Goal: Transaction & Acquisition: Purchase product/service

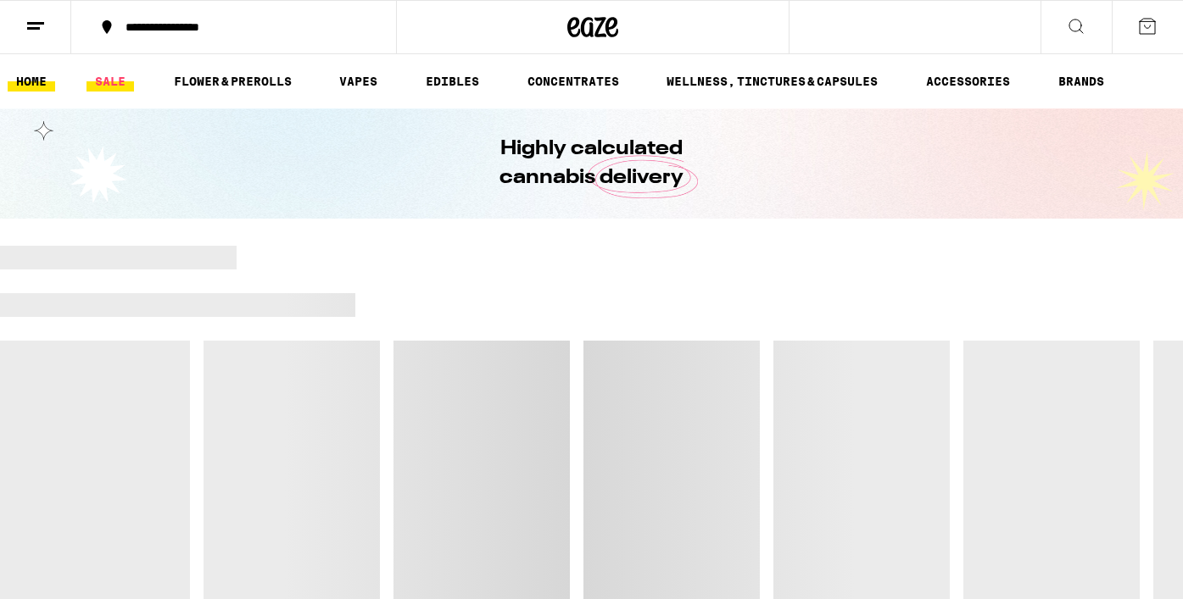
click at [109, 80] on link "SALE" at bounding box center [109, 81] width 47 height 20
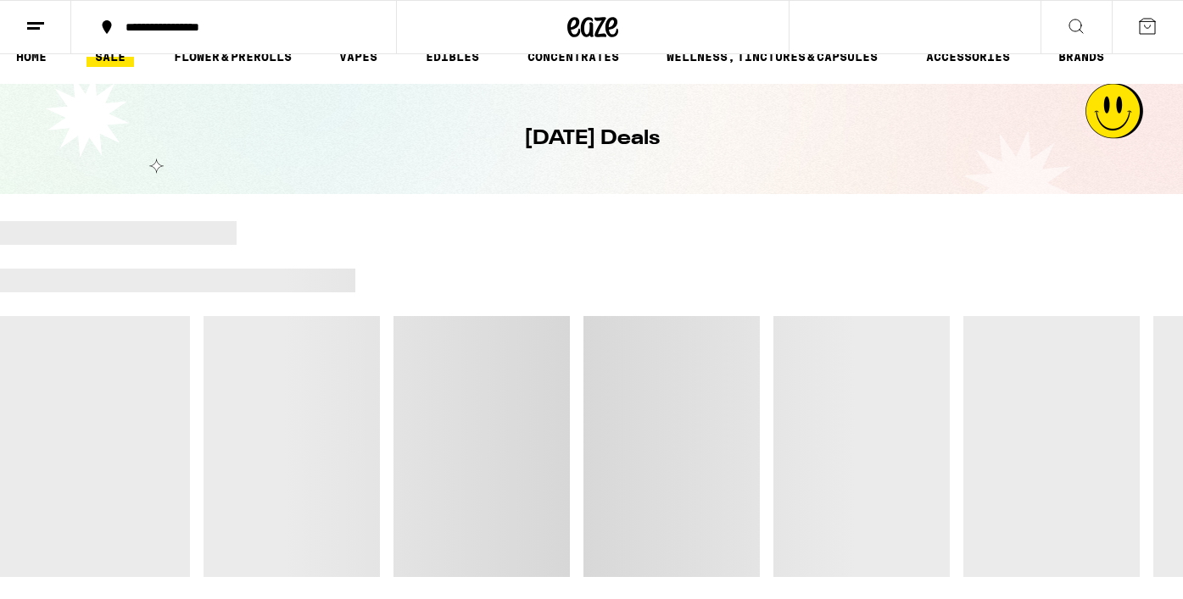
scroll to position [37, 0]
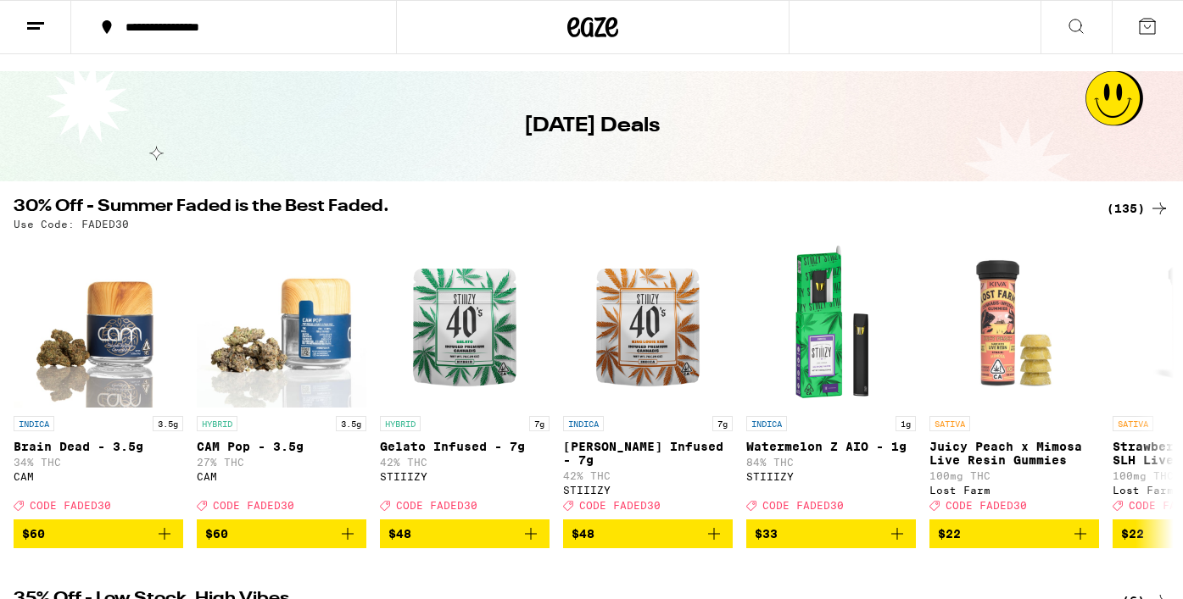
click at [1136, 209] on div "(135)" at bounding box center [1137, 208] width 63 height 20
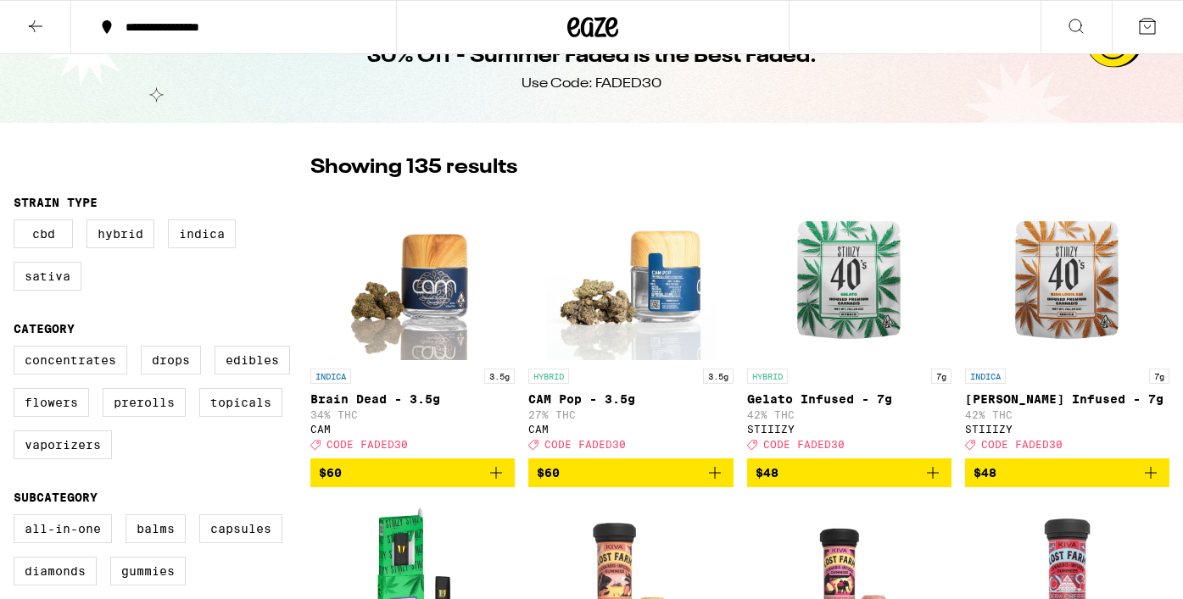
scroll to position [47, 0]
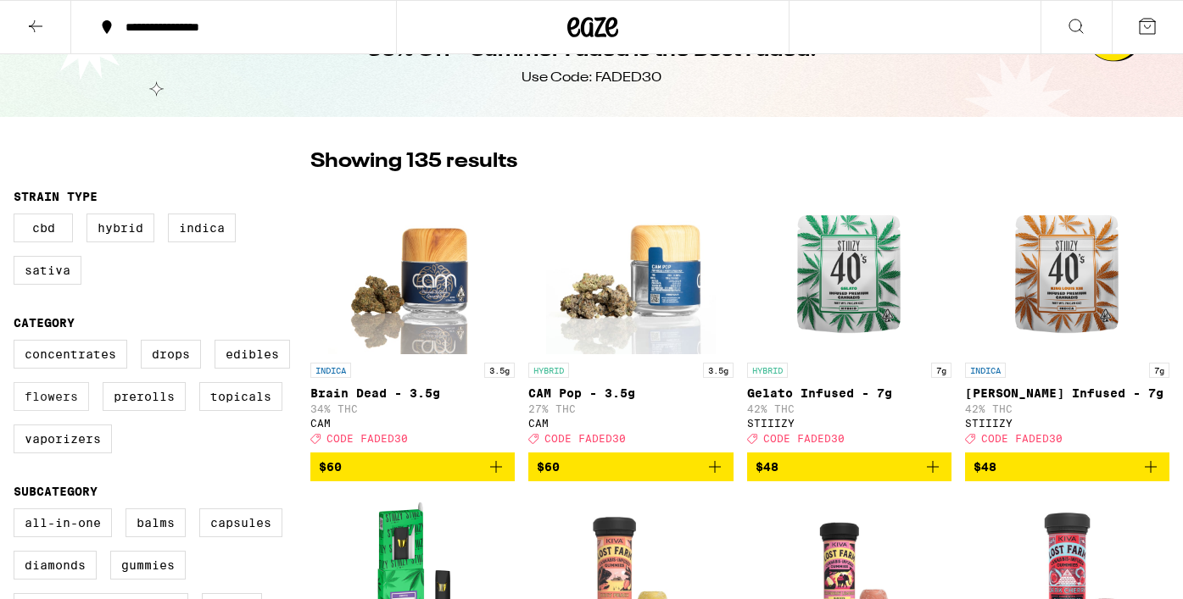
click at [30, 411] on label "Flowers" at bounding box center [51, 396] width 75 height 29
click at [18, 343] on input "Flowers" at bounding box center [17, 342] width 1 height 1
checkbox input "true"
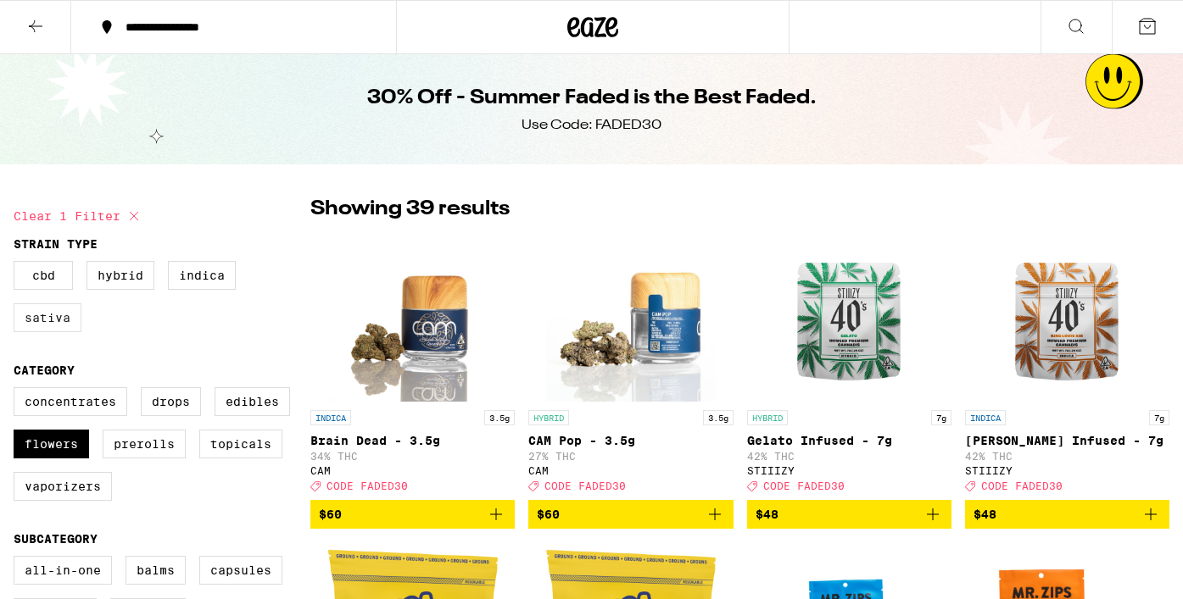
click at [64, 326] on label "Sativa" at bounding box center [48, 318] width 68 height 29
click at [18, 265] on input "Sativa" at bounding box center [17, 264] width 1 height 1
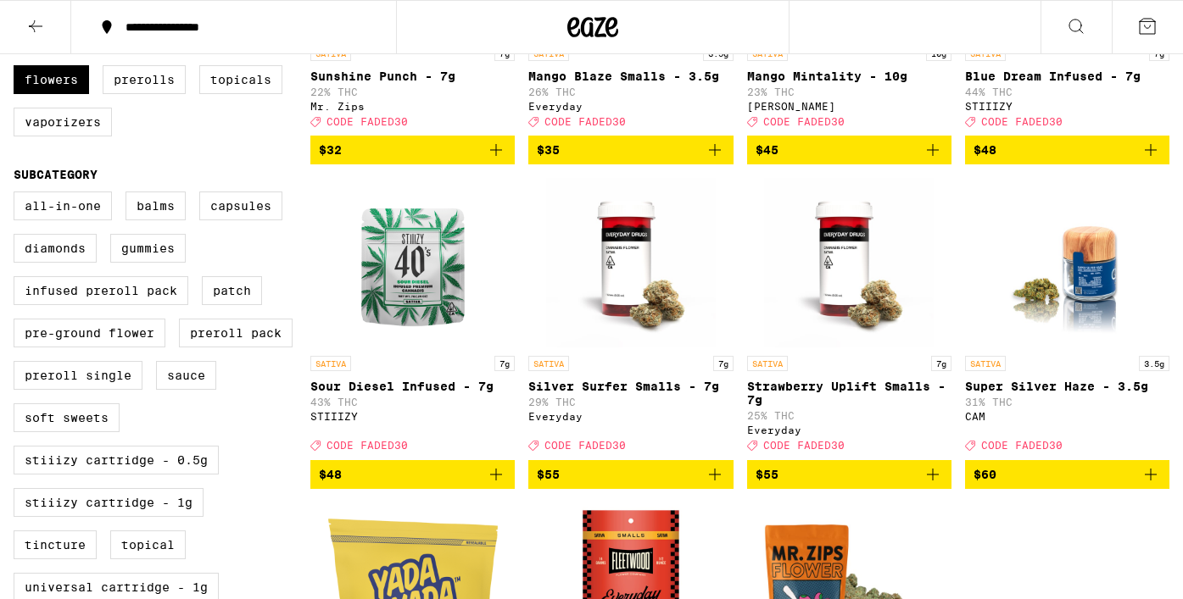
scroll to position [370, 0]
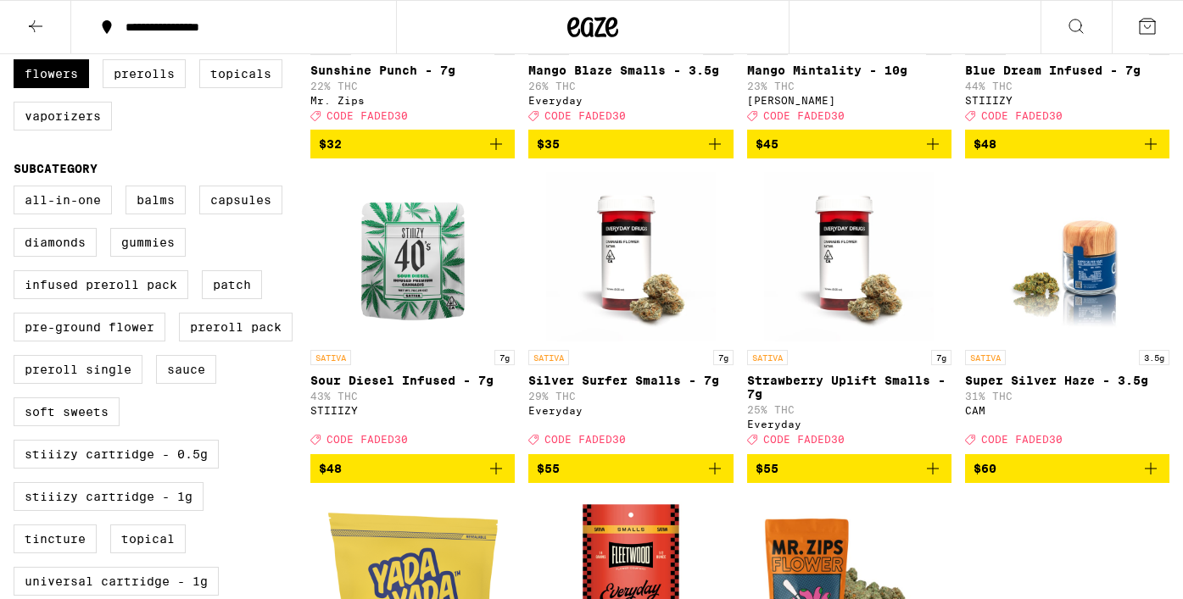
click at [930, 479] on icon "Add to bag" at bounding box center [932, 469] width 20 height 20
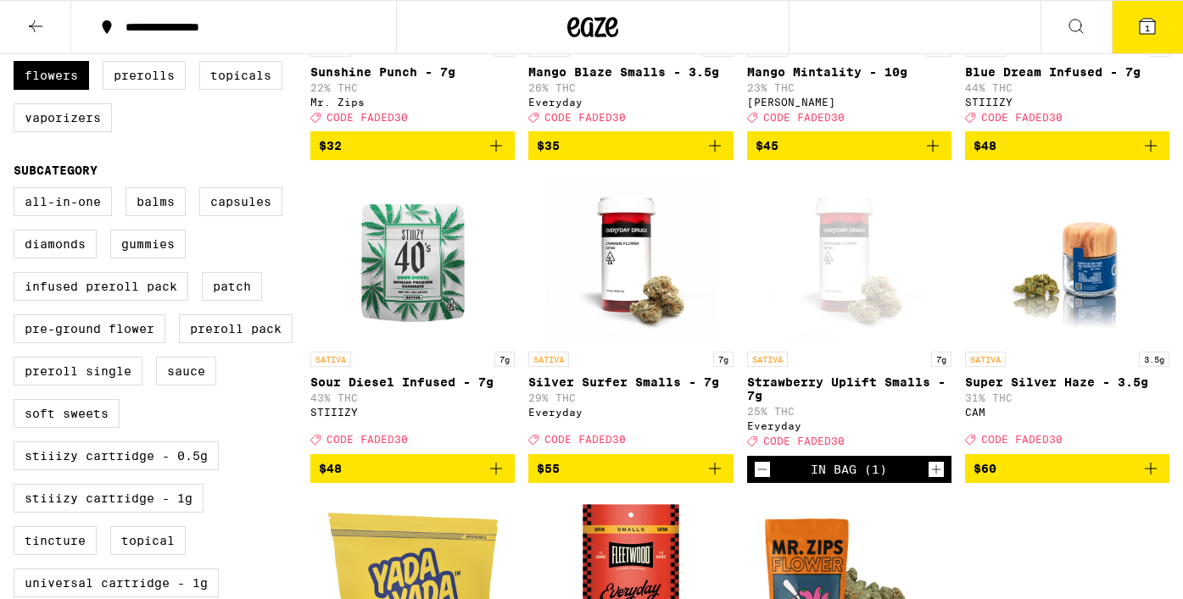
scroll to position [379, 0]
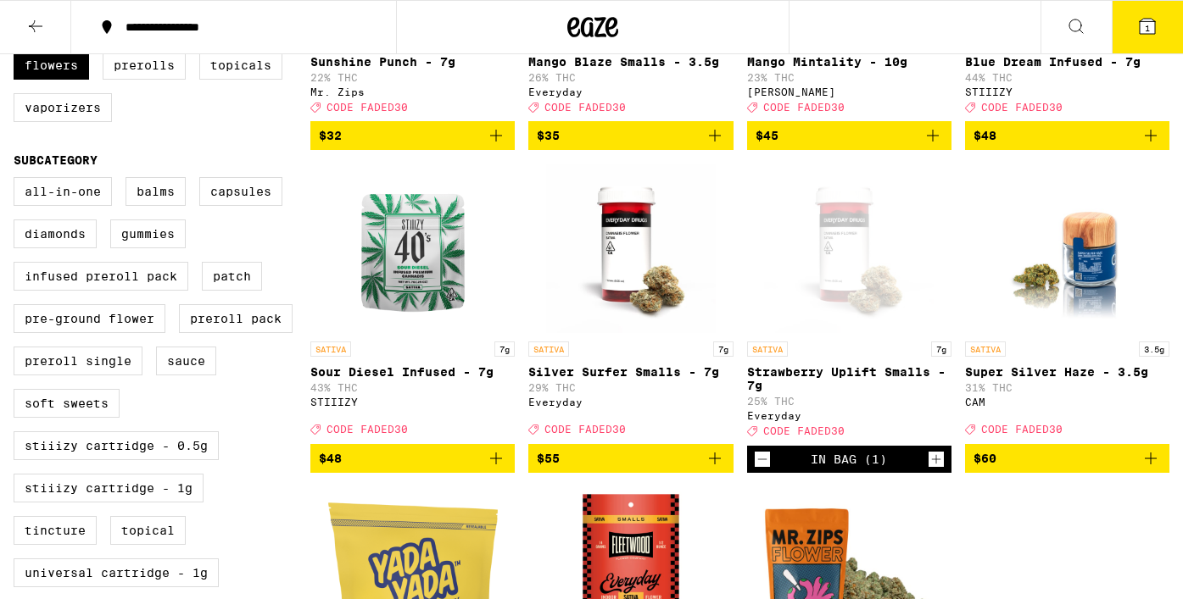
click at [720, 469] on icon "Add to bag" at bounding box center [714, 458] width 20 height 20
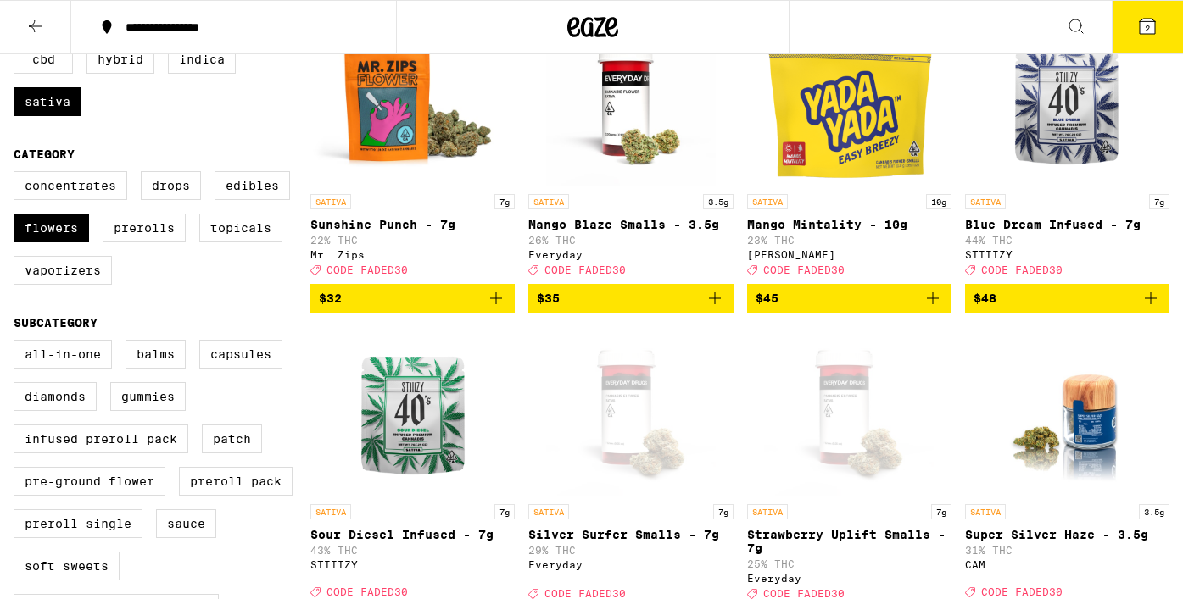
scroll to position [196, 0]
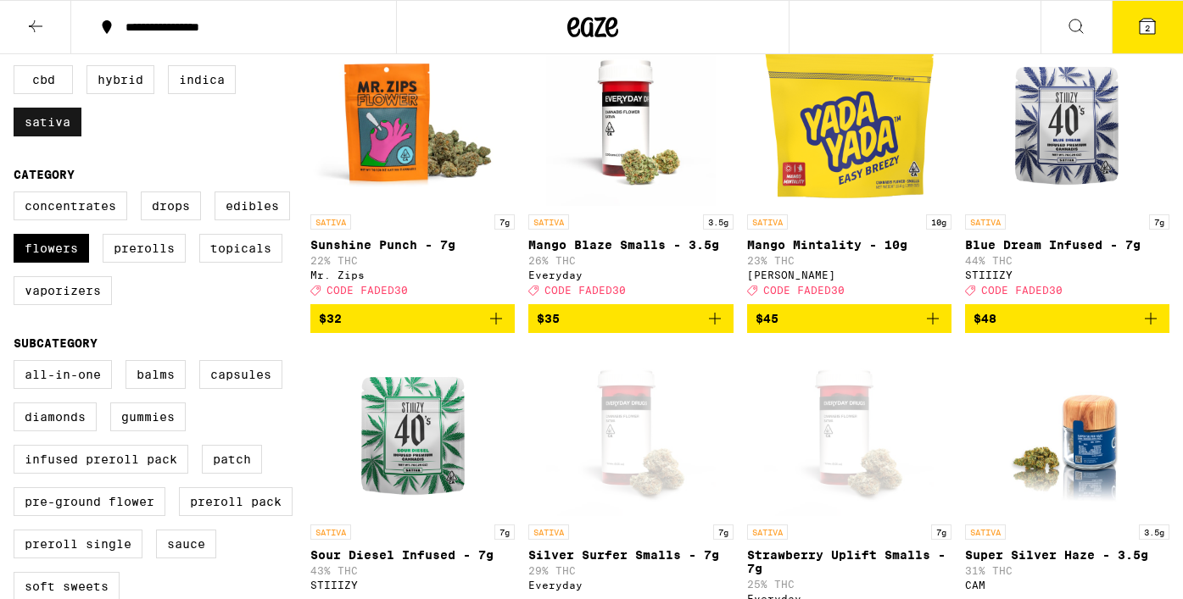
click at [52, 125] on label "Sativa" at bounding box center [48, 122] width 68 height 29
click at [18, 69] on input "Sativa" at bounding box center [17, 68] width 1 height 1
checkbox input "false"
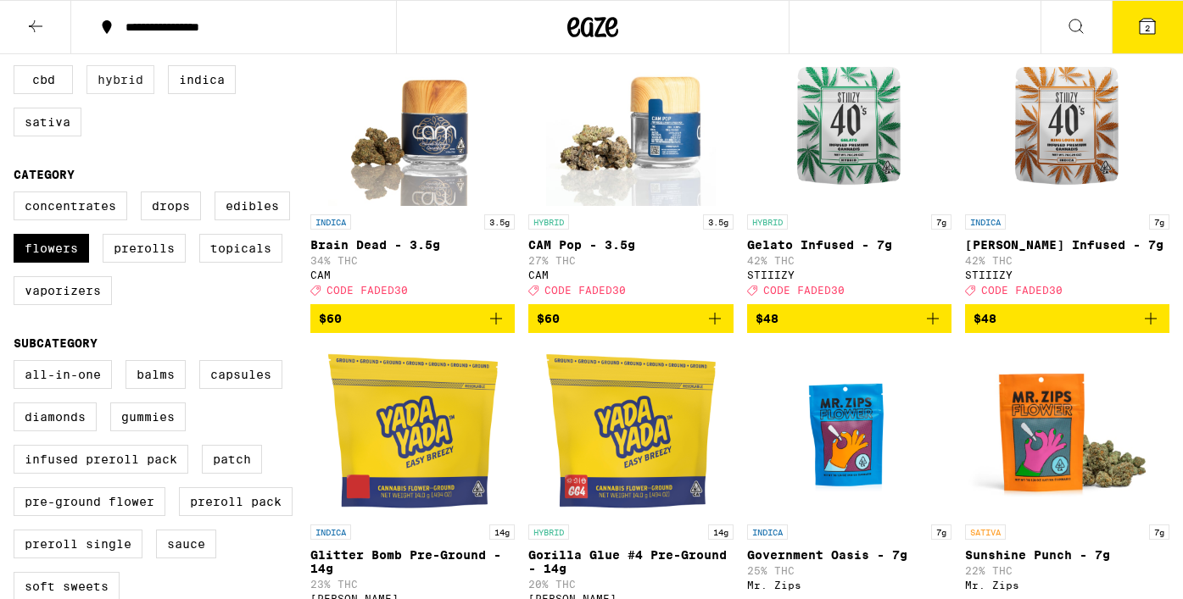
click at [131, 79] on label "Hybrid" at bounding box center [120, 79] width 68 height 29
click at [18, 69] on input "Hybrid" at bounding box center [17, 68] width 1 height 1
checkbox input "true"
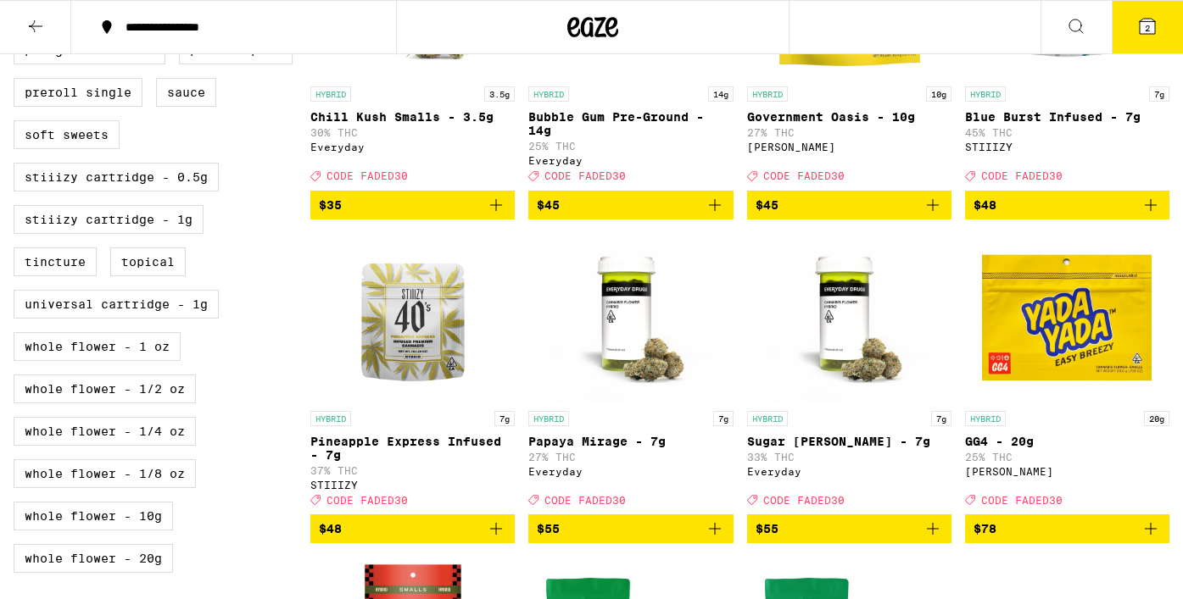
scroll to position [651, 0]
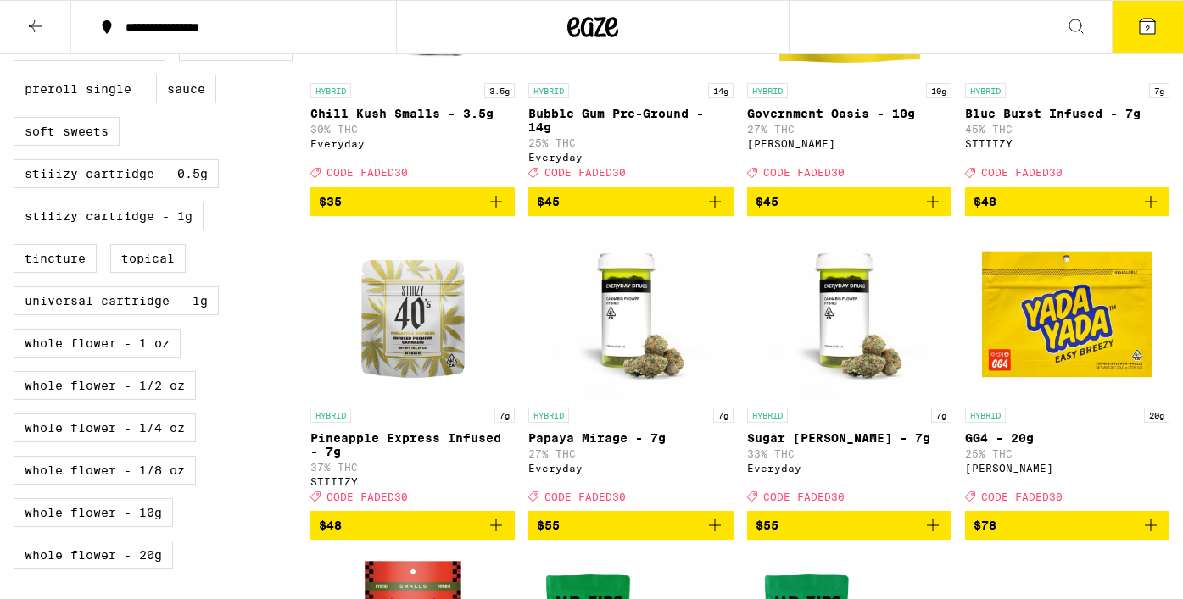
click at [933, 536] on icon "Add to bag" at bounding box center [932, 525] width 20 height 20
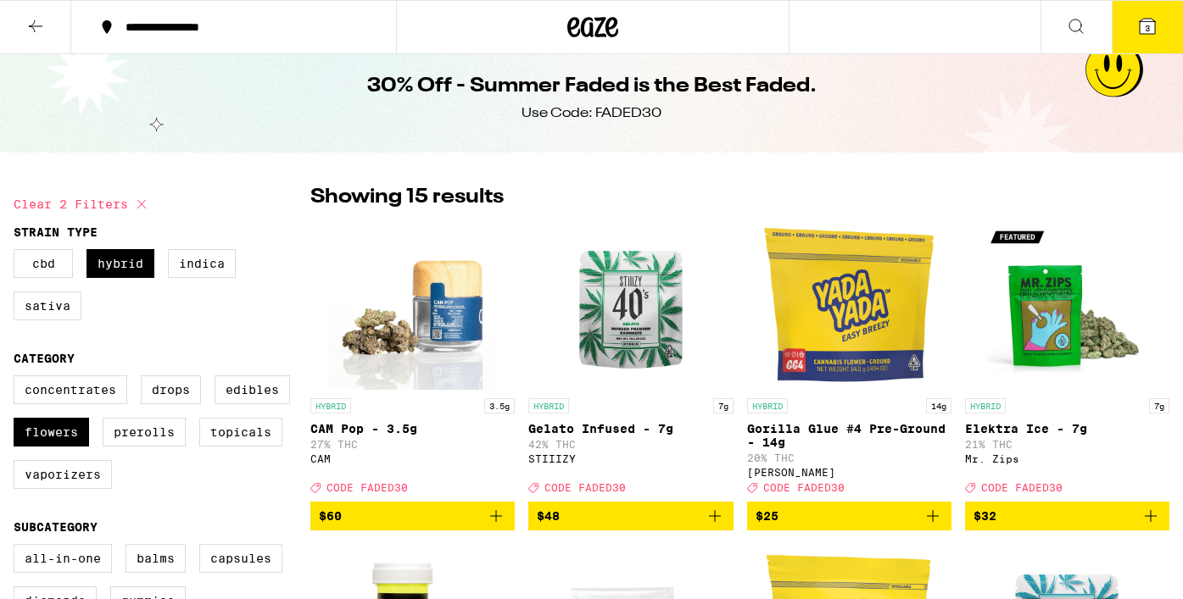
scroll to position [0, 0]
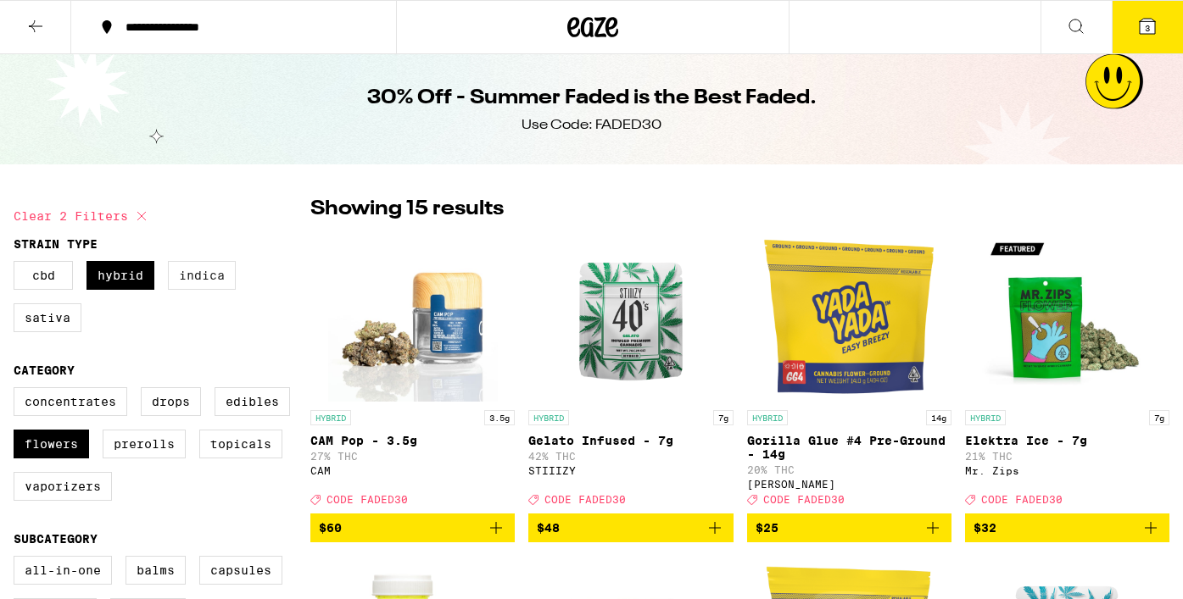
click at [196, 270] on label "Indica" at bounding box center [202, 275] width 68 height 29
click at [18, 265] on input "Indica" at bounding box center [17, 264] width 1 height 1
checkbox input "true"
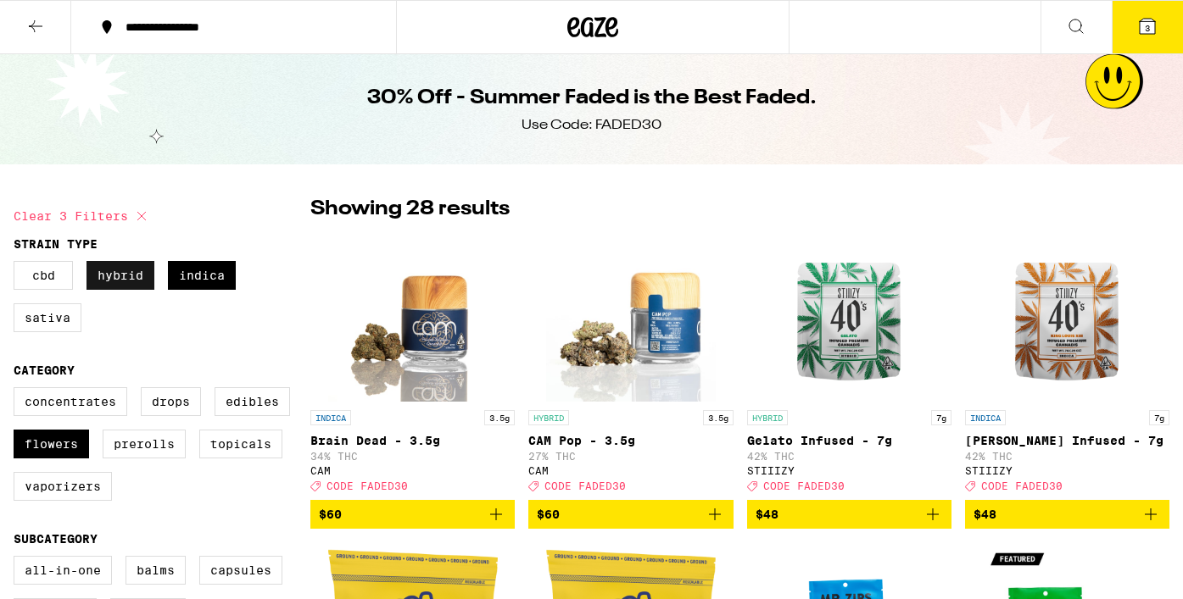
click at [142, 275] on label "Hybrid" at bounding box center [120, 275] width 68 height 29
click at [18, 265] on input "Hybrid" at bounding box center [17, 264] width 1 height 1
checkbox input "false"
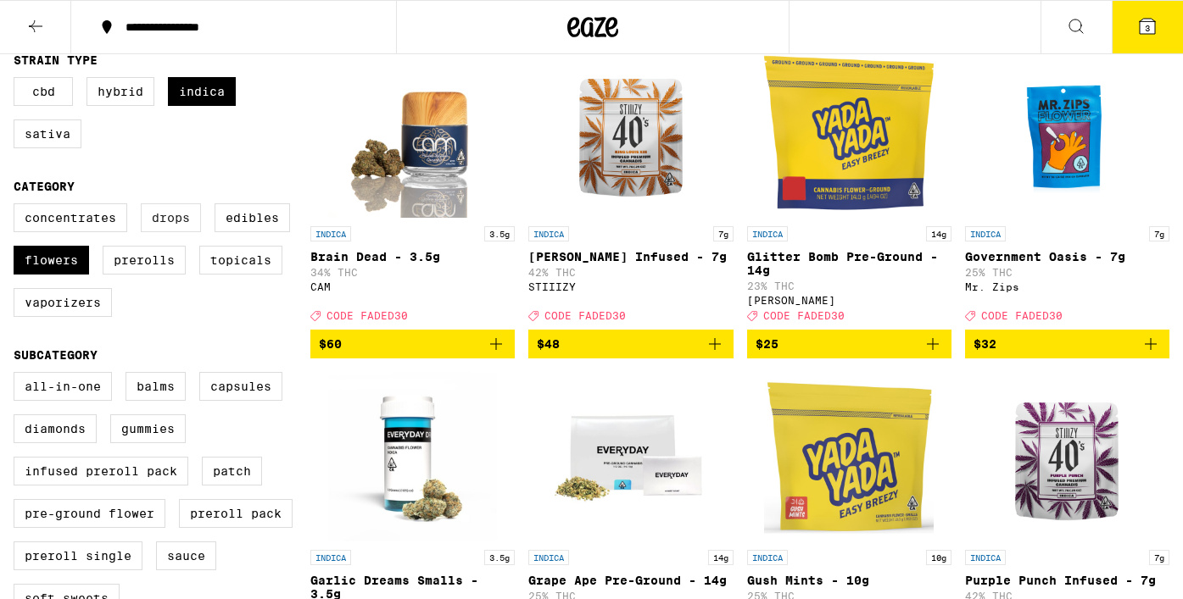
scroll to position [185, 0]
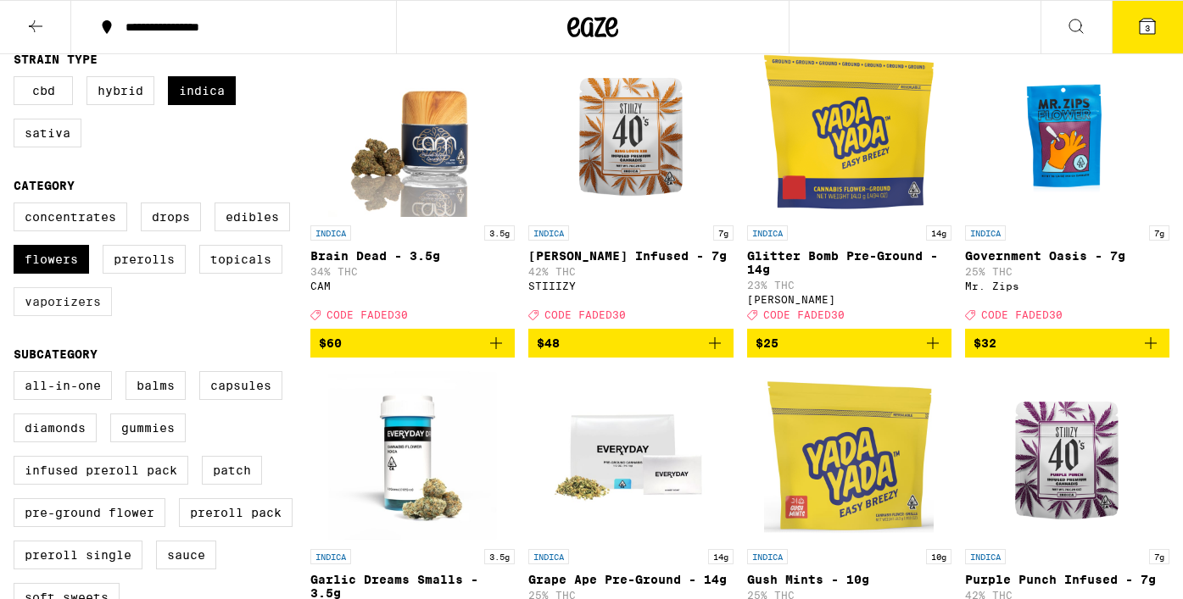
click at [47, 316] on label "Vaporizers" at bounding box center [63, 301] width 98 height 29
click at [18, 206] on input "Vaporizers" at bounding box center [17, 205] width 1 height 1
checkbox input "true"
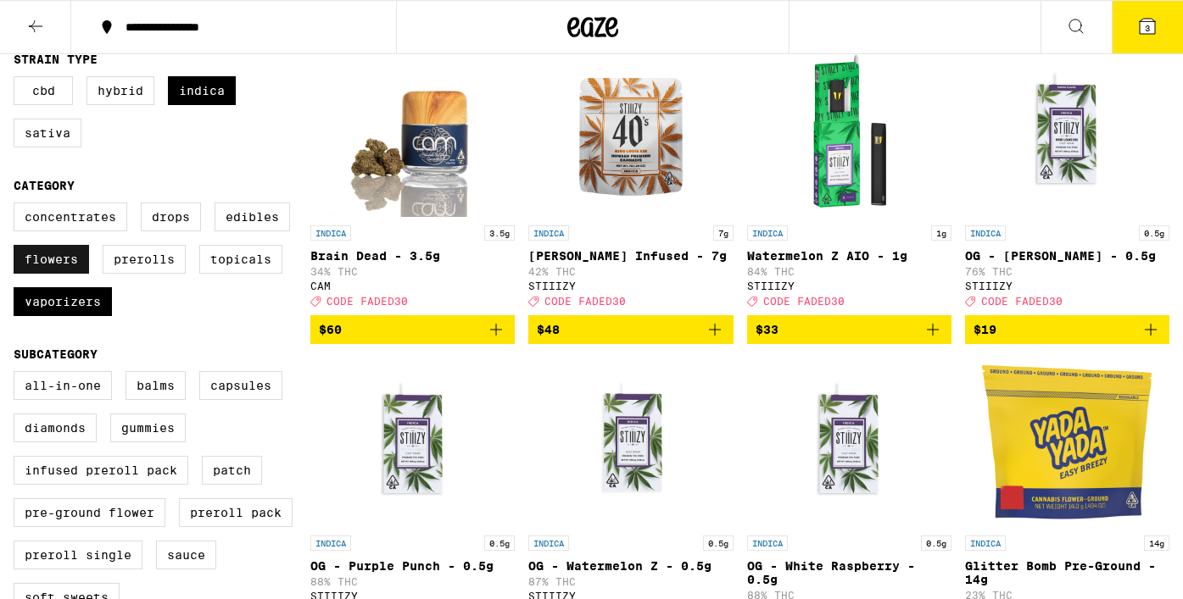
click at [55, 274] on label "Flowers" at bounding box center [51, 259] width 75 height 29
click at [18, 206] on input "Flowers" at bounding box center [17, 205] width 1 height 1
checkbox input "false"
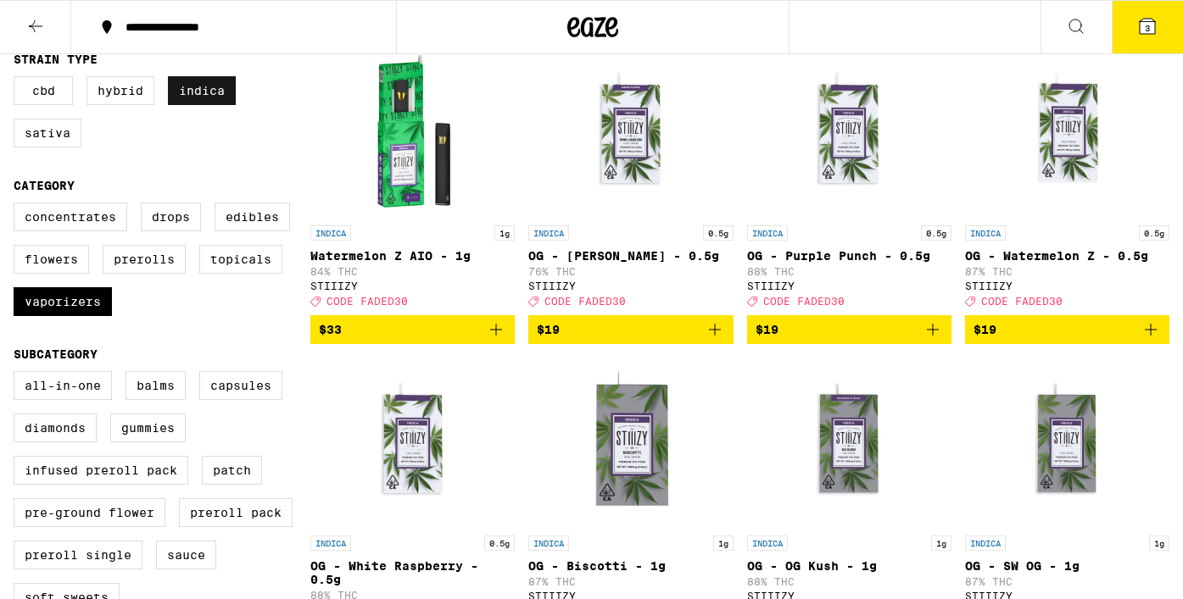
click at [205, 98] on label "Indica" at bounding box center [202, 90] width 68 height 29
click at [18, 80] on input "Indica" at bounding box center [17, 79] width 1 height 1
checkbox input "false"
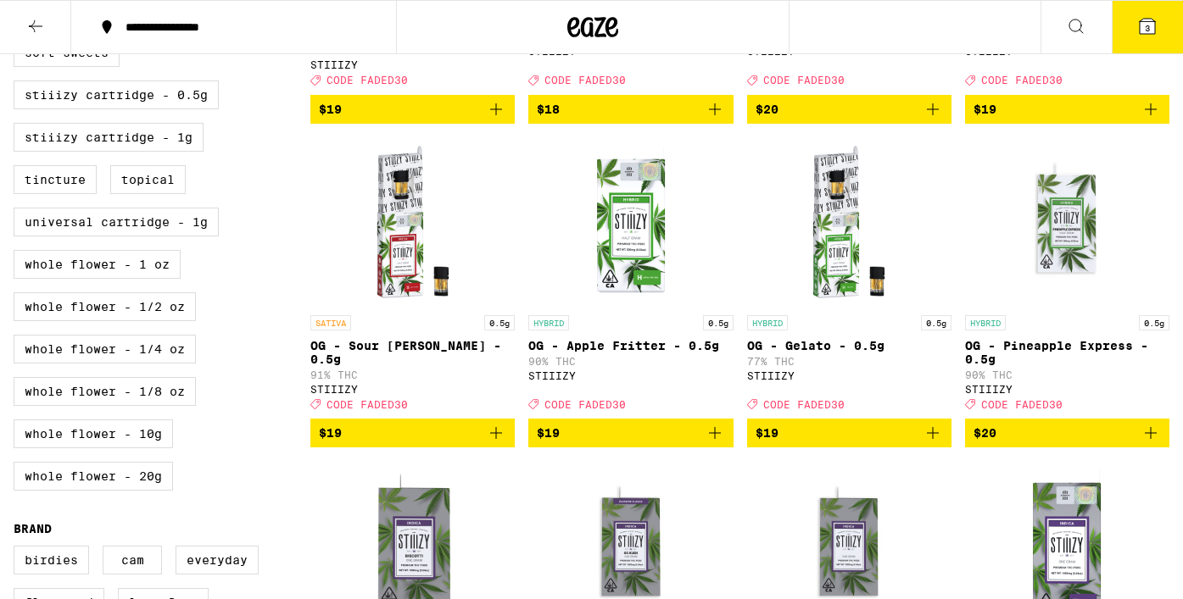
scroll to position [743, 0]
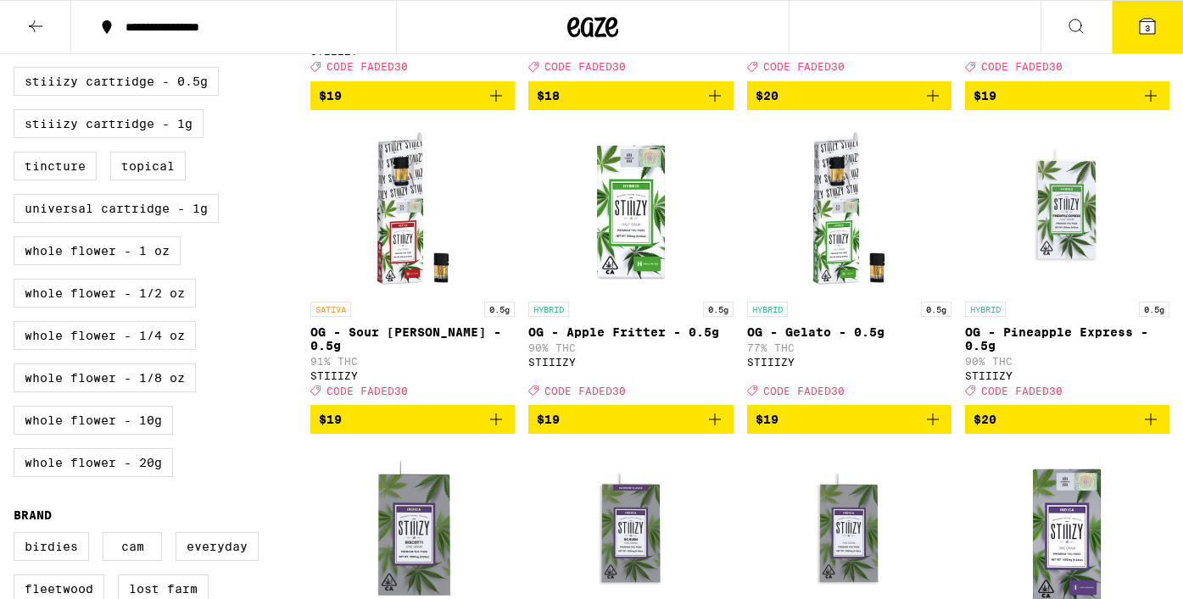
click at [158, 223] on label "Universal Cartridge - 1g" at bounding box center [116, 208] width 205 height 29
checkbox input "true"
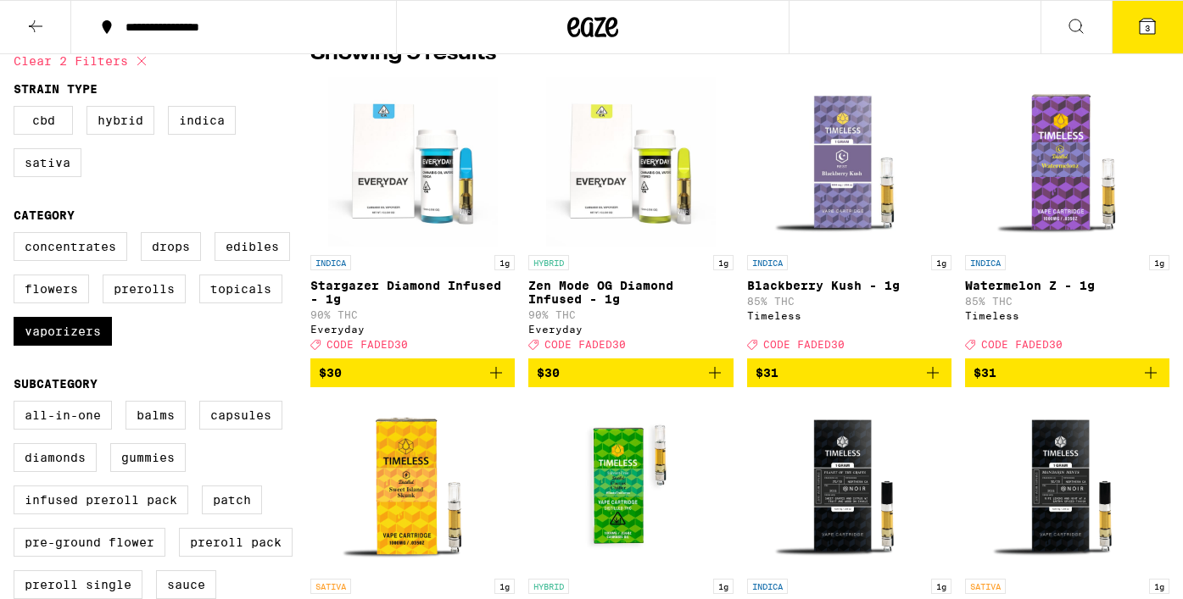
scroll to position [154, 0]
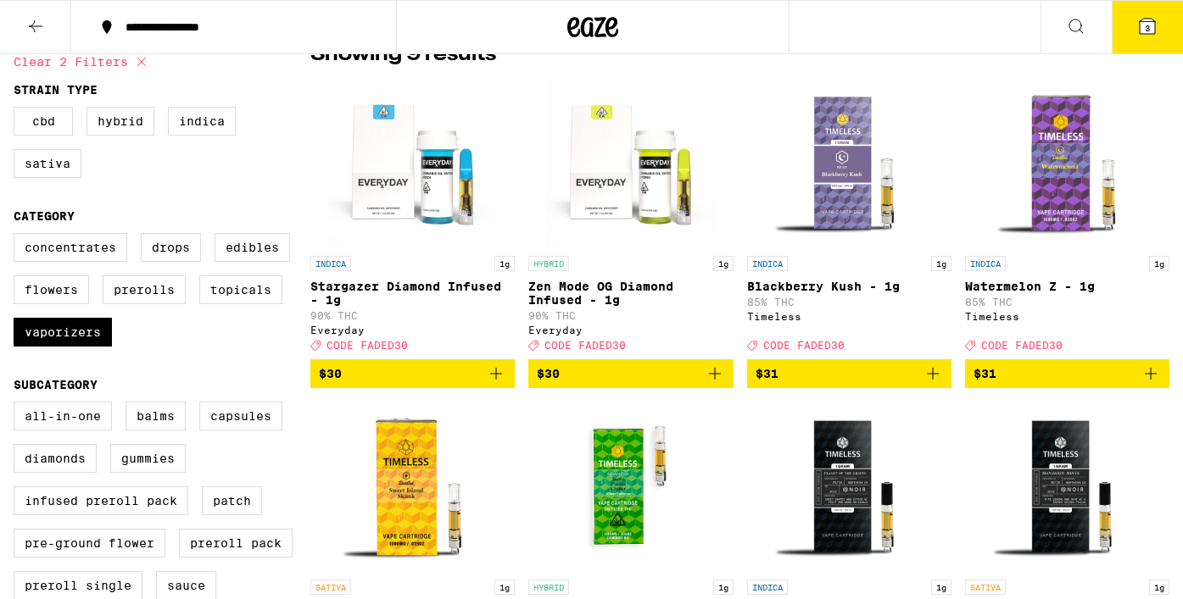
click at [933, 382] on icon "Add to bag" at bounding box center [932, 374] width 20 height 20
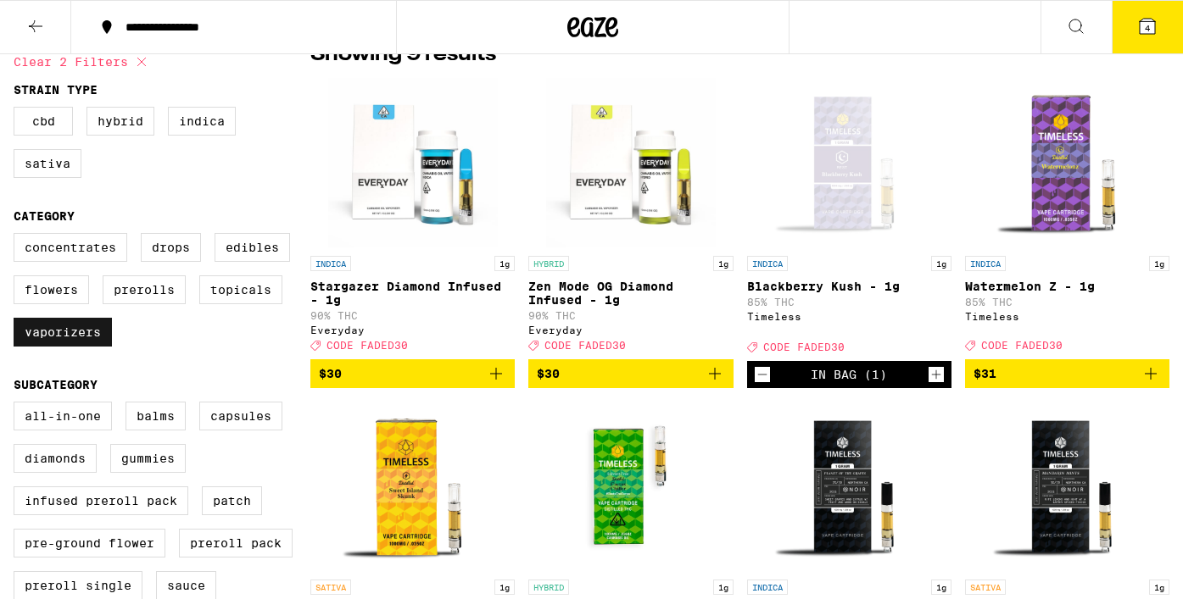
click at [66, 347] on label "Vaporizers" at bounding box center [63, 332] width 98 height 29
click at [18, 237] on input "Vaporizers" at bounding box center [17, 236] width 1 height 1
checkbox input "false"
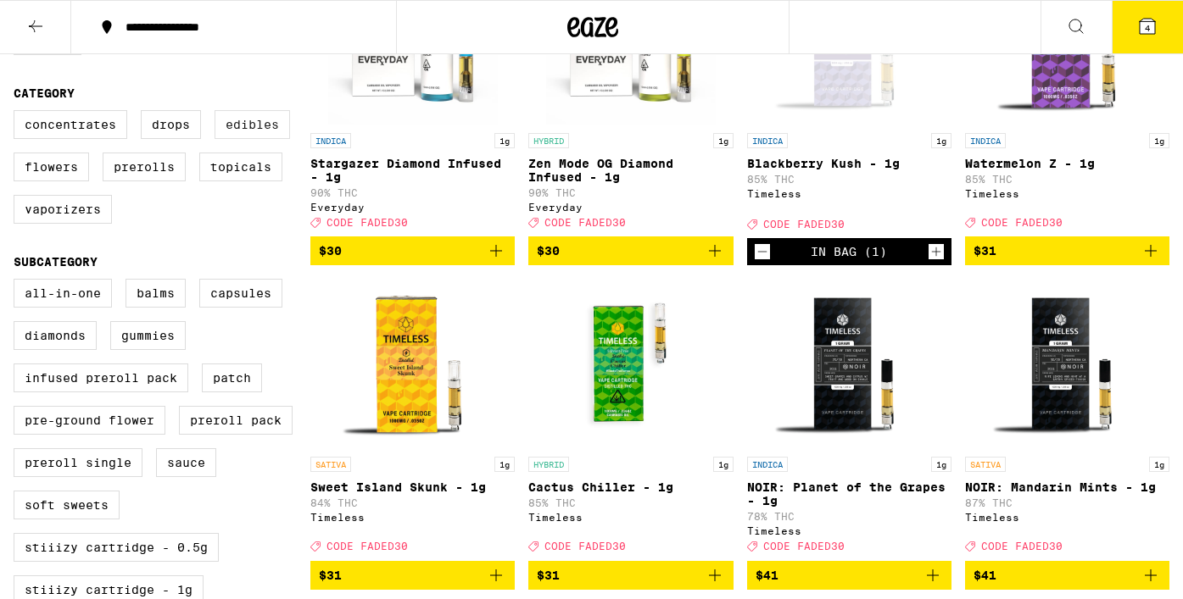
click at [248, 128] on label "Edibles" at bounding box center [251, 124] width 75 height 29
click at [18, 114] on input "Edibles" at bounding box center [17, 113] width 1 height 1
checkbox input "true"
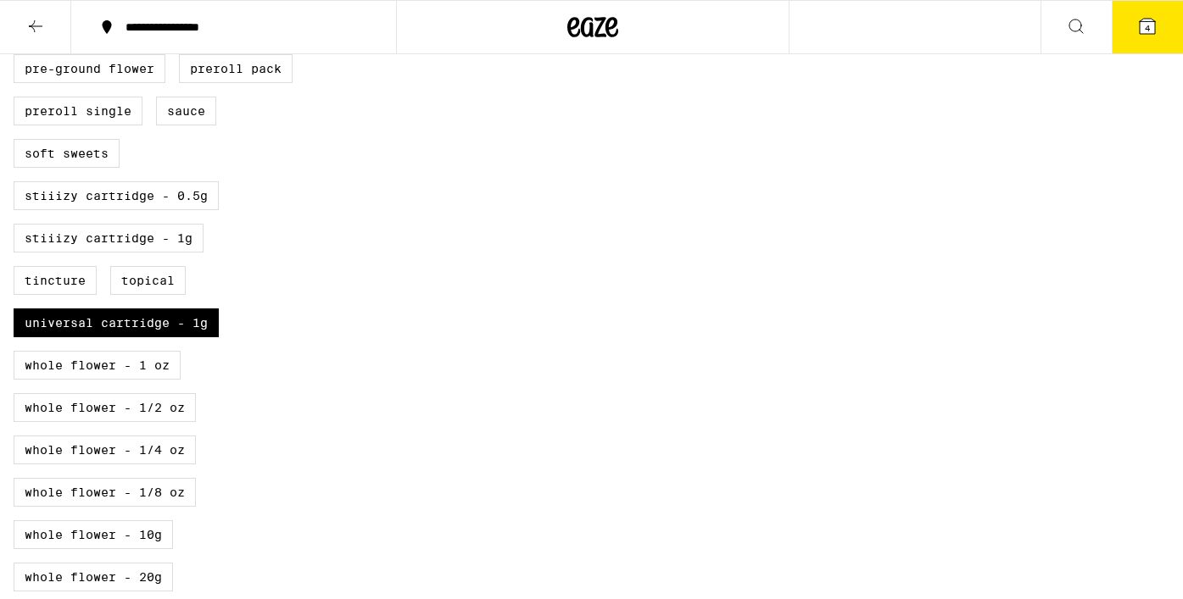
scroll to position [692, 0]
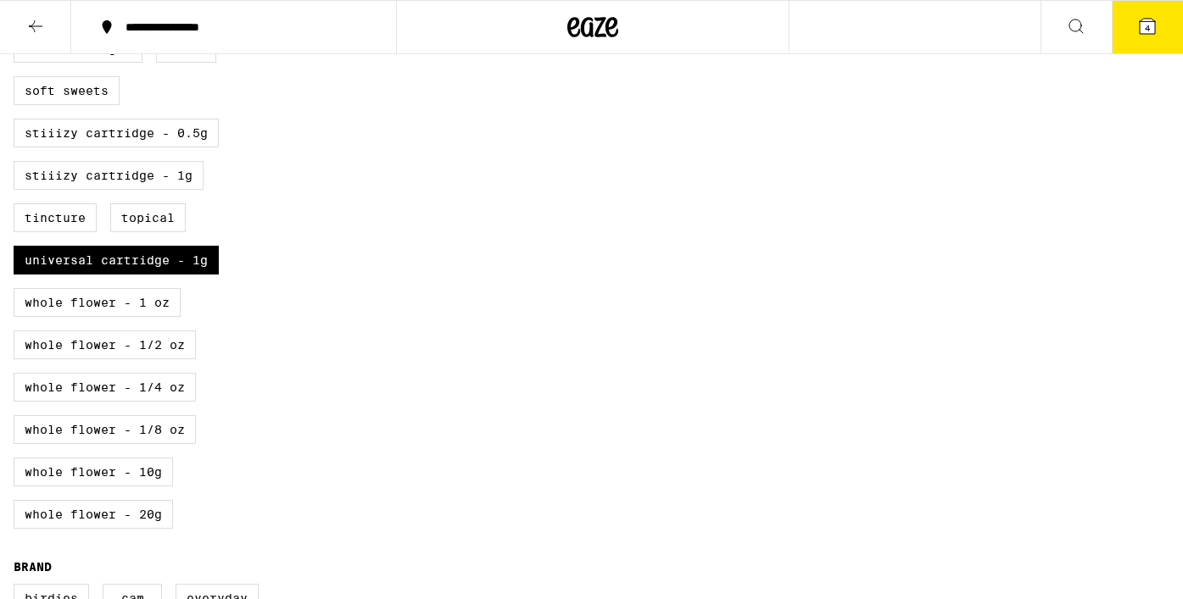
click at [163, 275] on label "Universal Cartridge - 1g" at bounding box center [116, 260] width 205 height 29
checkbox input "false"
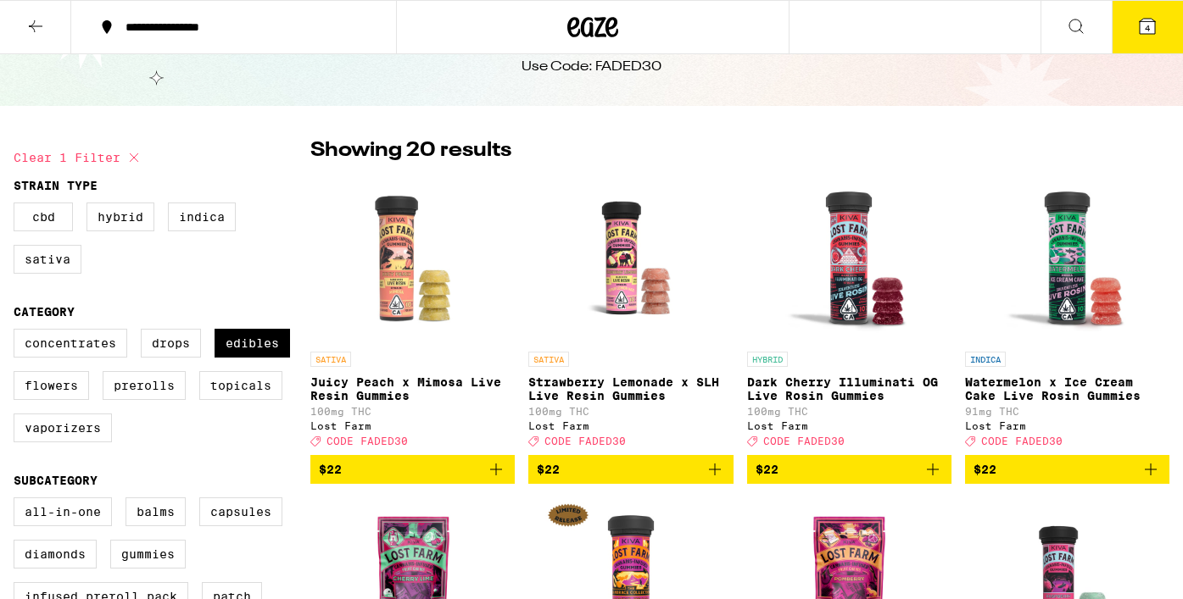
scroll to position [62, 0]
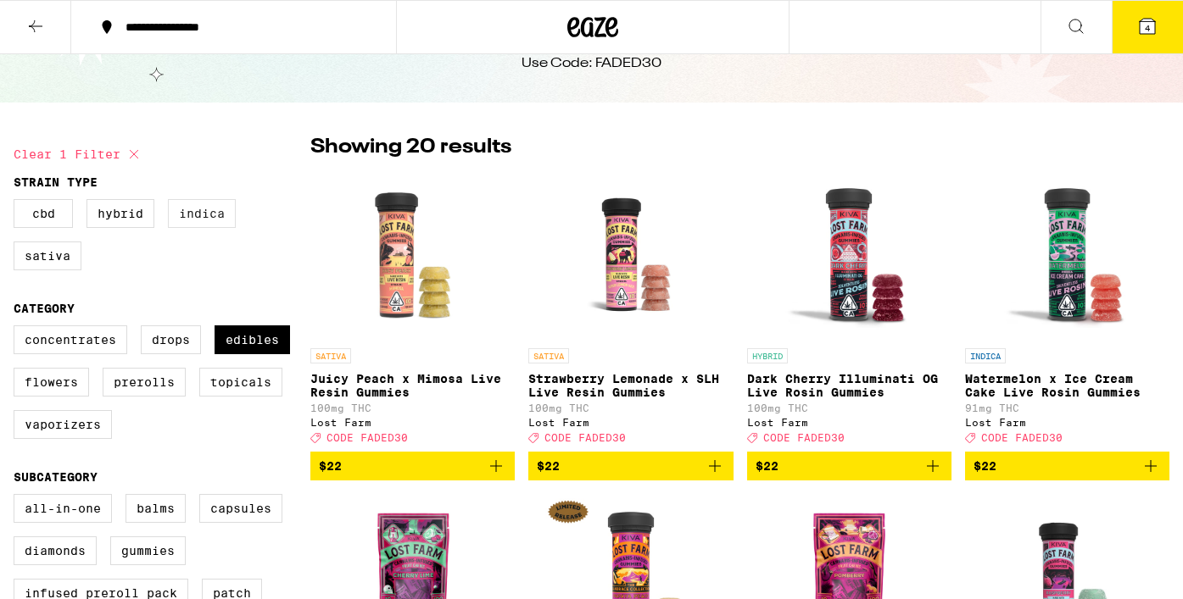
click at [198, 215] on label "Indica" at bounding box center [202, 213] width 68 height 29
click at [18, 203] on input "Indica" at bounding box center [17, 202] width 1 height 1
checkbox input "true"
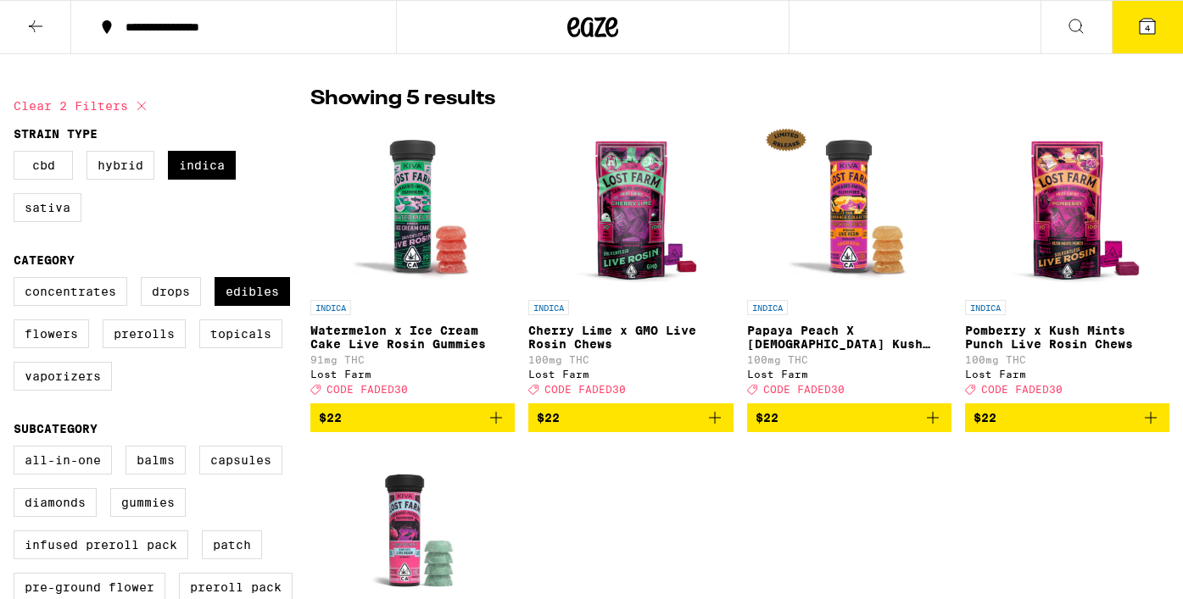
scroll to position [106, 0]
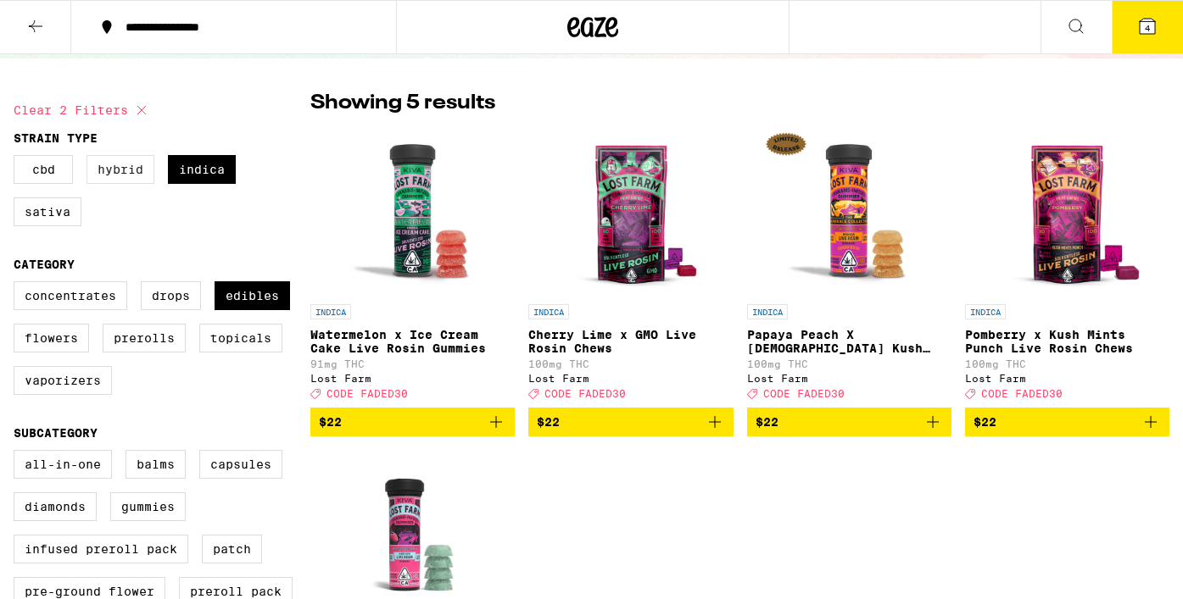
click at [124, 170] on label "Hybrid" at bounding box center [120, 169] width 68 height 29
click at [18, 159] on input "Hybrid" at bounding box center [17, 158] width 1 height 1
checkbox input "true"
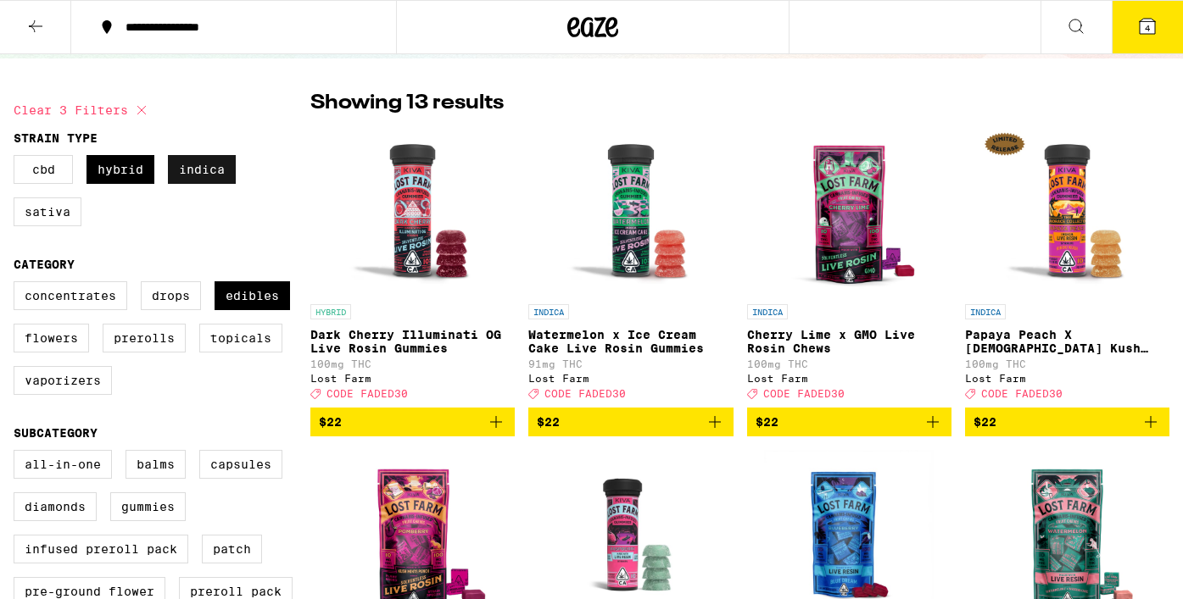
click at [208, 175] on label "Indica" at bounding box center [202, 169] width 68 height 29
click at [18, 159] on input "Indica" at bounding box center [17, 158] width 1 height 1
checkbox input "false"
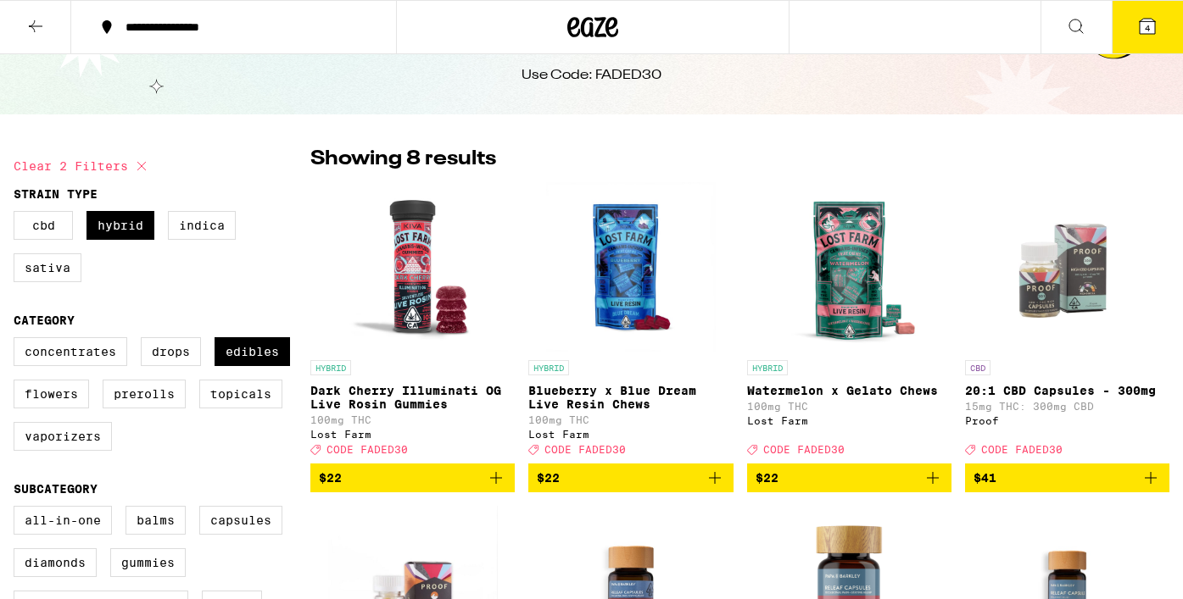
scroll to position [47, 0]
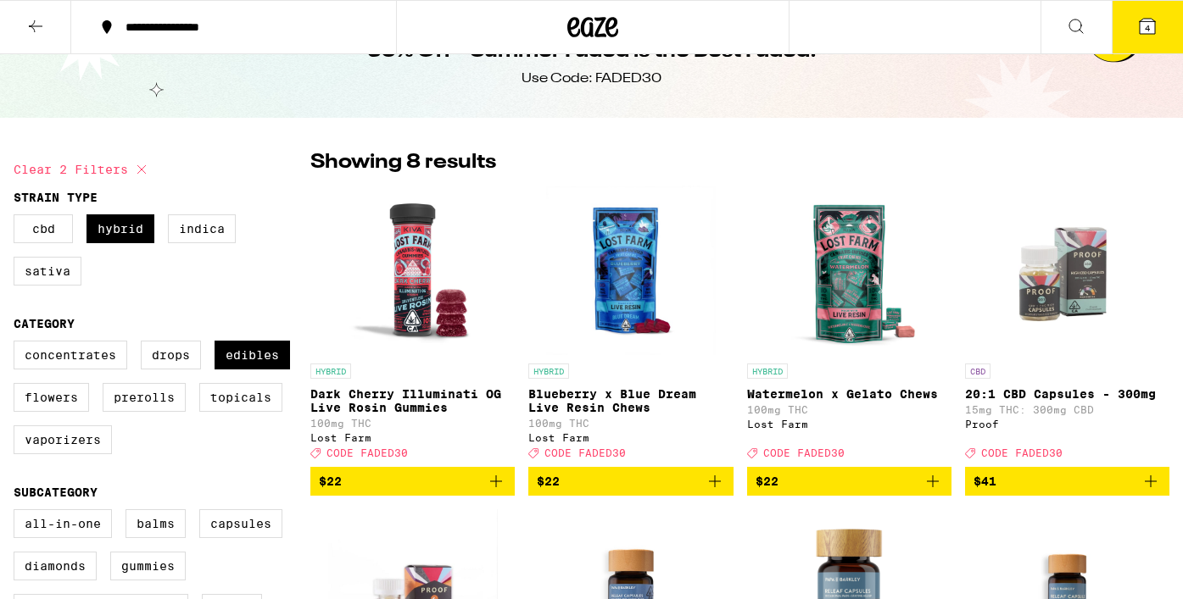
click at [936, 487] on icon "Add to bag" at bounding box center [932, 481] width 20 height 20
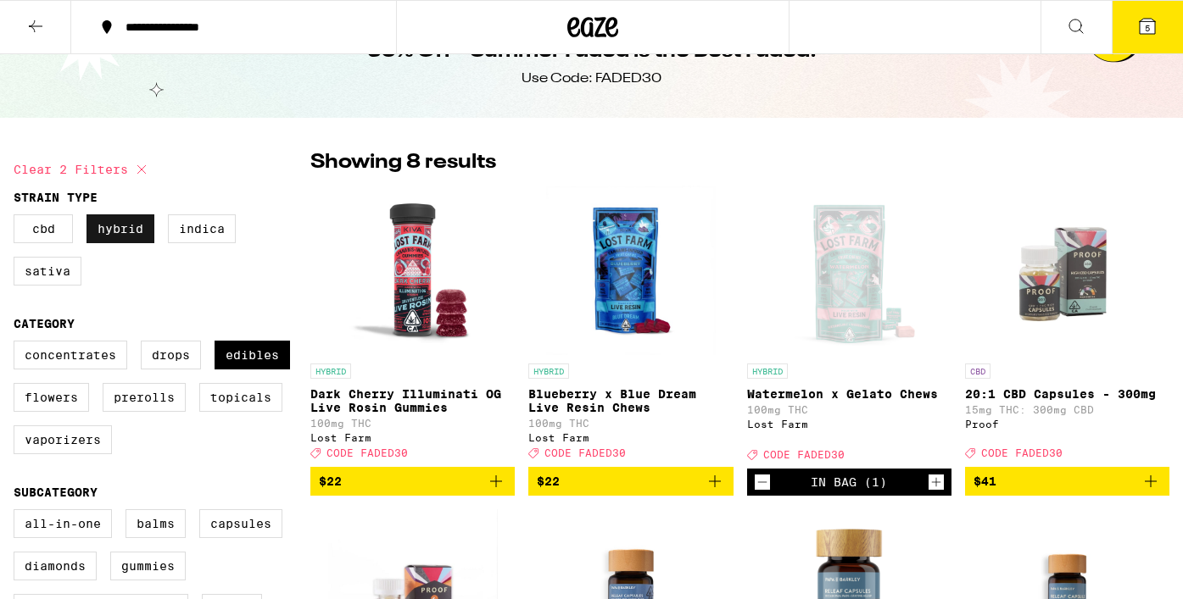
click at [118, 236] on label "Hybrid" at bounding box center [120, 228] width 68 height 29
click at [18, 218] on input "Hybrid" at bounding box center [17, 217] width 1 height 1
checkbox input "false"
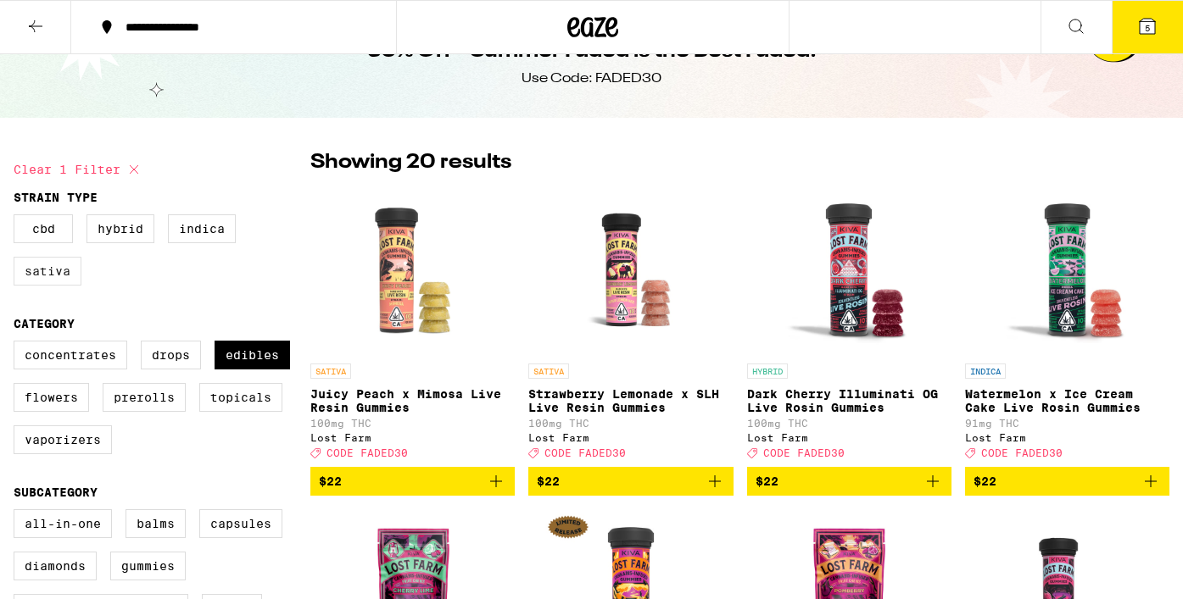
click at [38, 284] on label "Sativa" at bounding box center [48, 271] width 68 height 29
click at [18, 218] on input "Sativa" at bounding box center [17, 217] width 1 height 1
checkbox input "true"
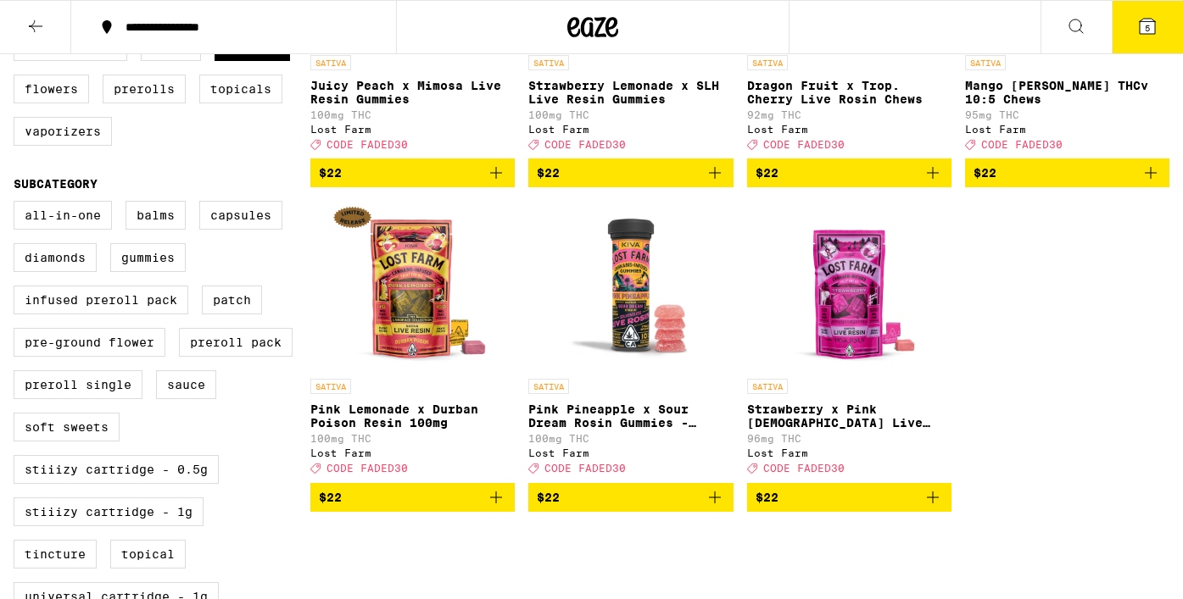
scroll to position [396, 0]
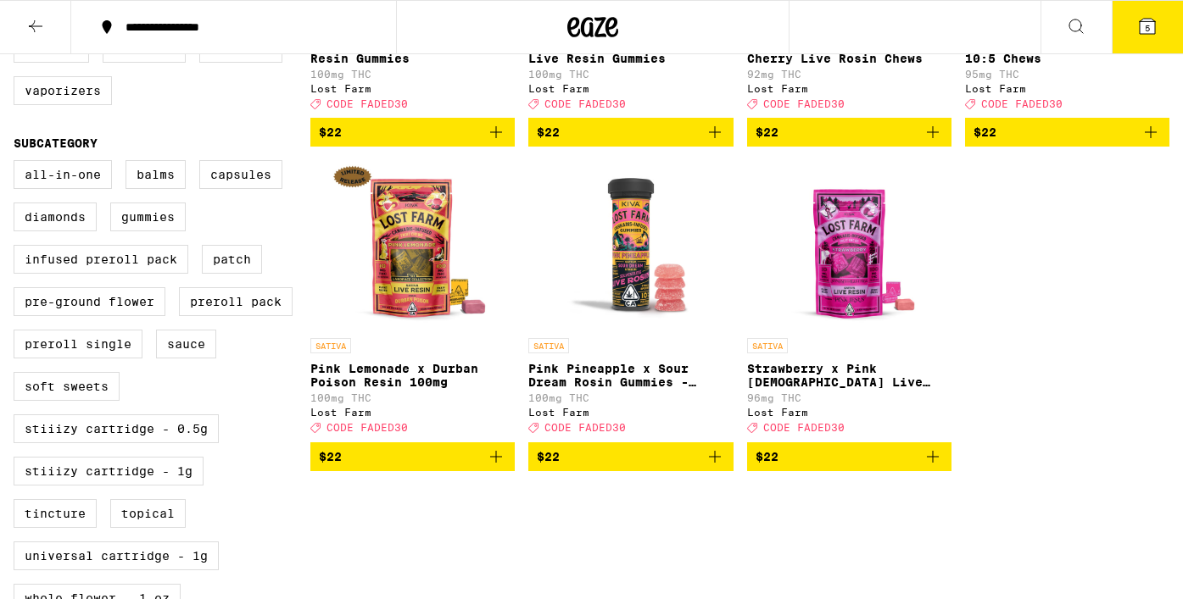
click at [495, 467] on icon "Add to bag" at bounding box center [496, 457] width 20 height 20
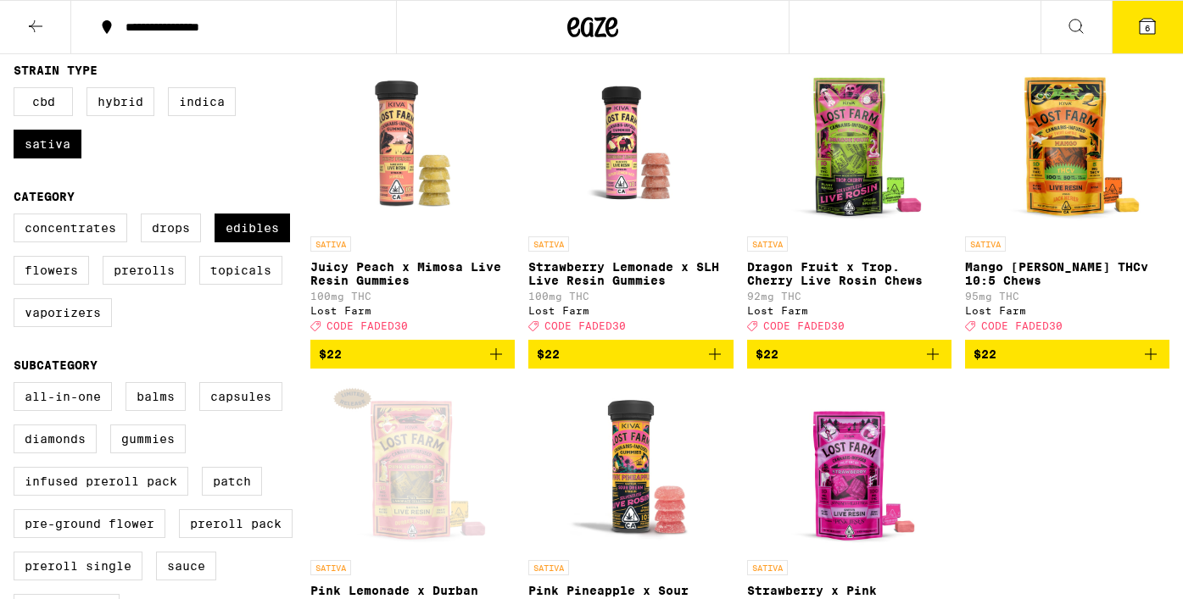
scroll to position [173, 0]
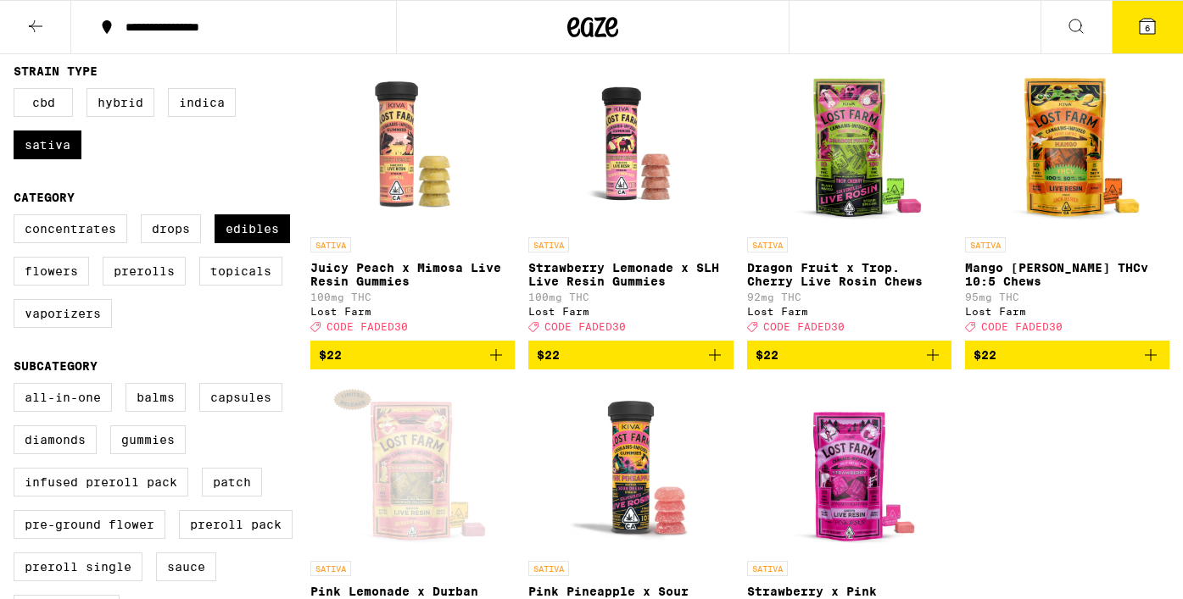
click at [1150, 25] on icon at bounding box center [1146, 26] width 15 height 15
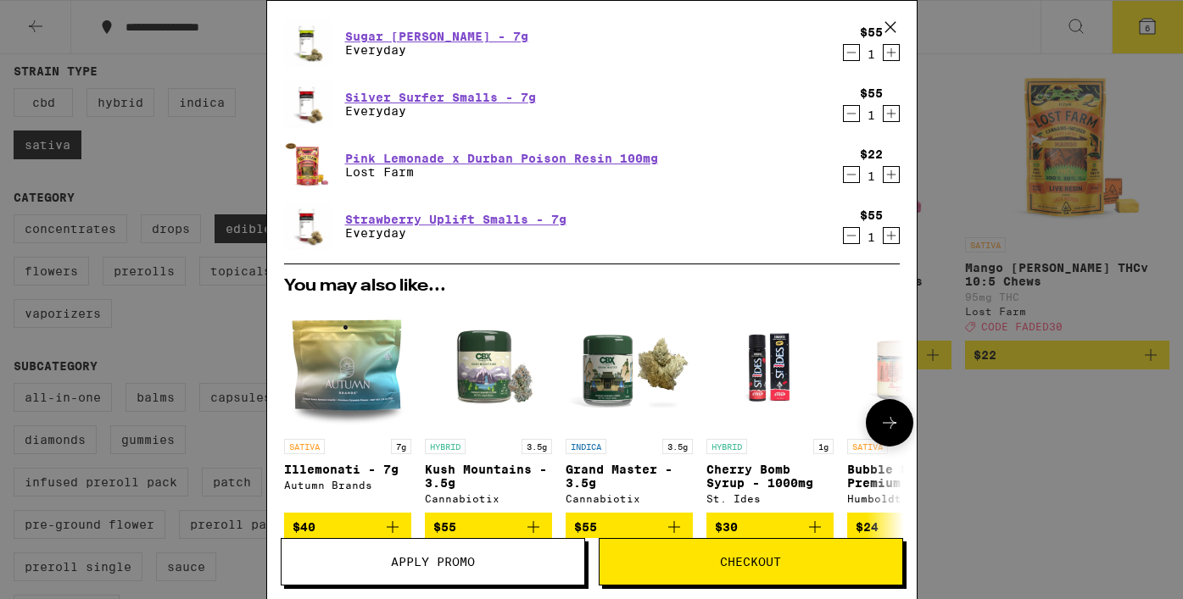
scroll to position [409, 0]
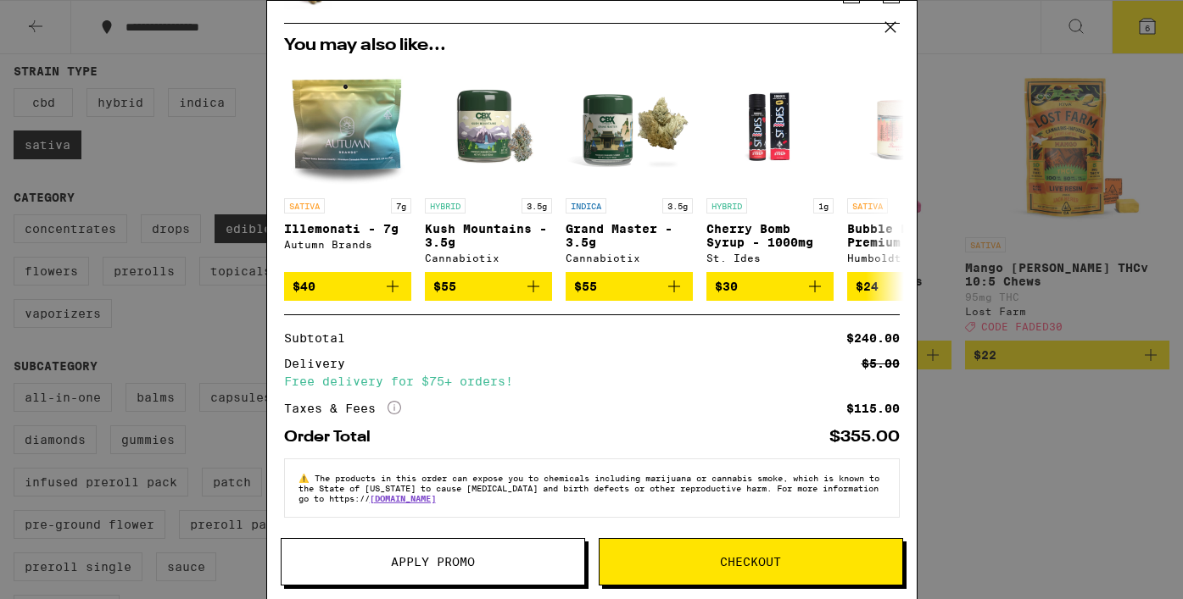
click at [441, 568] on span "Apply Promo" at bounding box center [433, 562] width 84 height 12
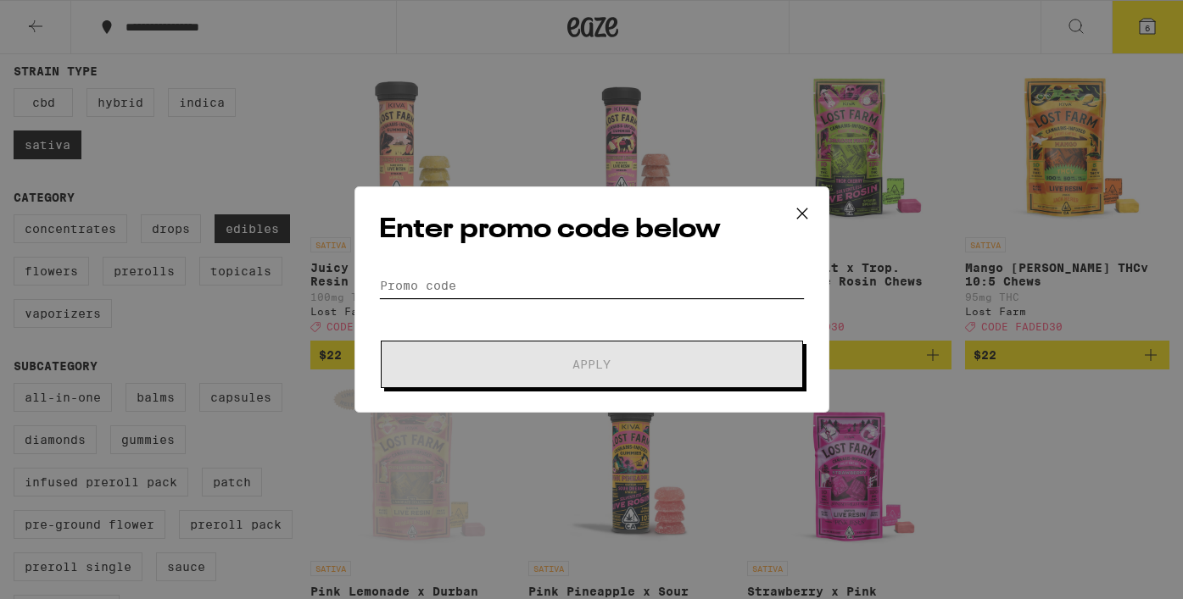
click at [501, 288] on input "Promo Code" at bounding box center [592, 285] width 426 height 25
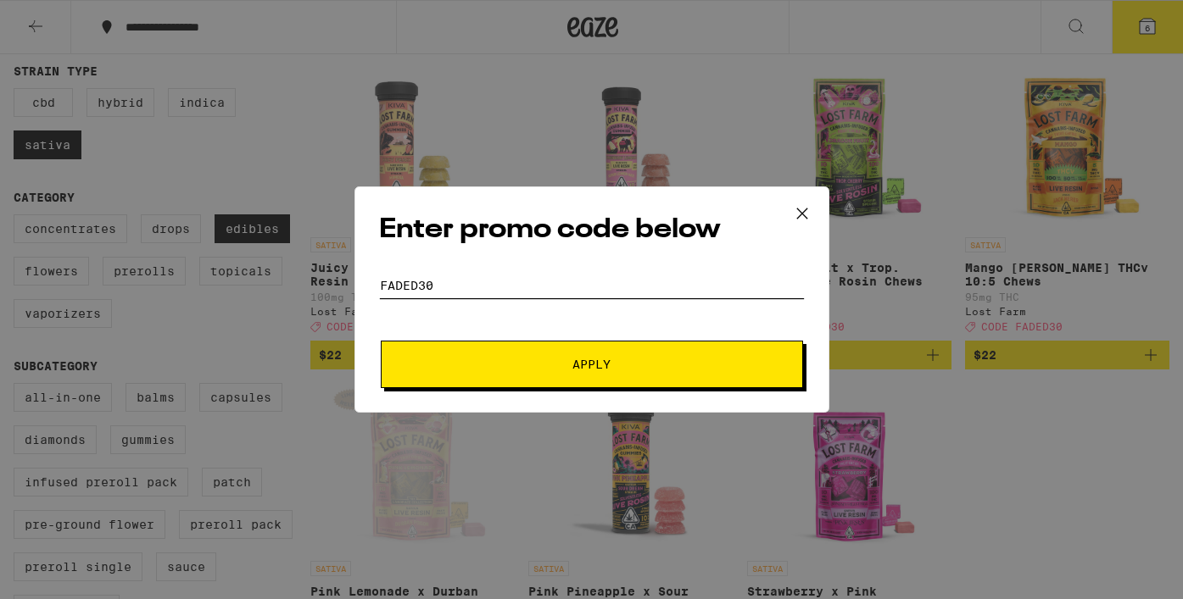
type input "FADED30"
click at [381, 341] on button "Apply" at bounding box center [592, 364] width 422 height 47
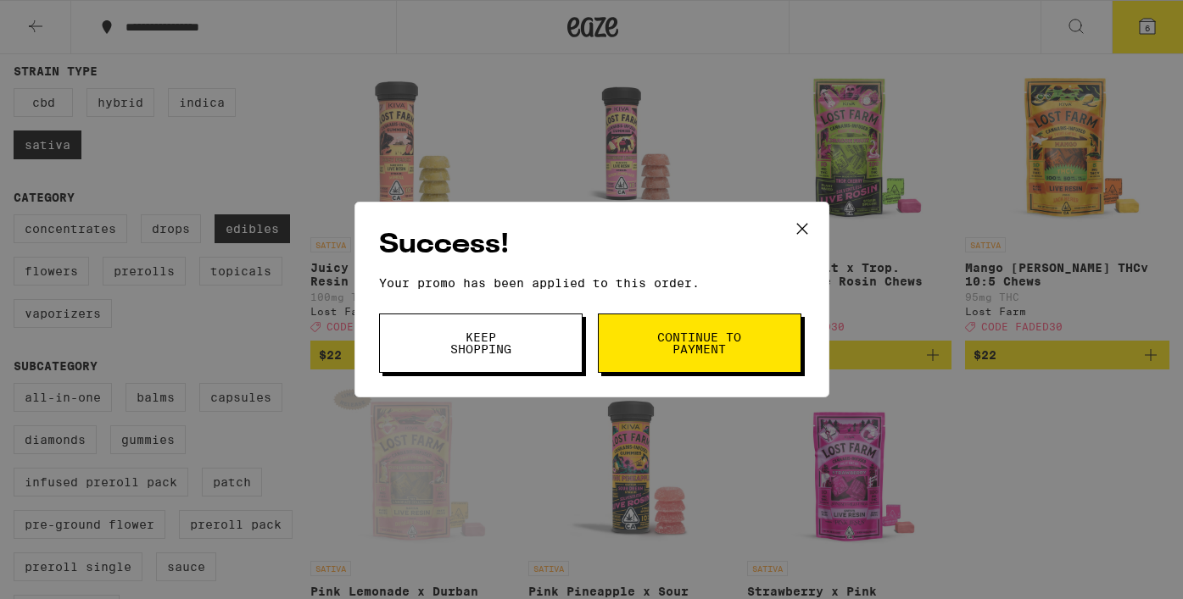
click at [678, 339] on span "Continue to payment" at bounding box center [699, 343] width 86 height 24
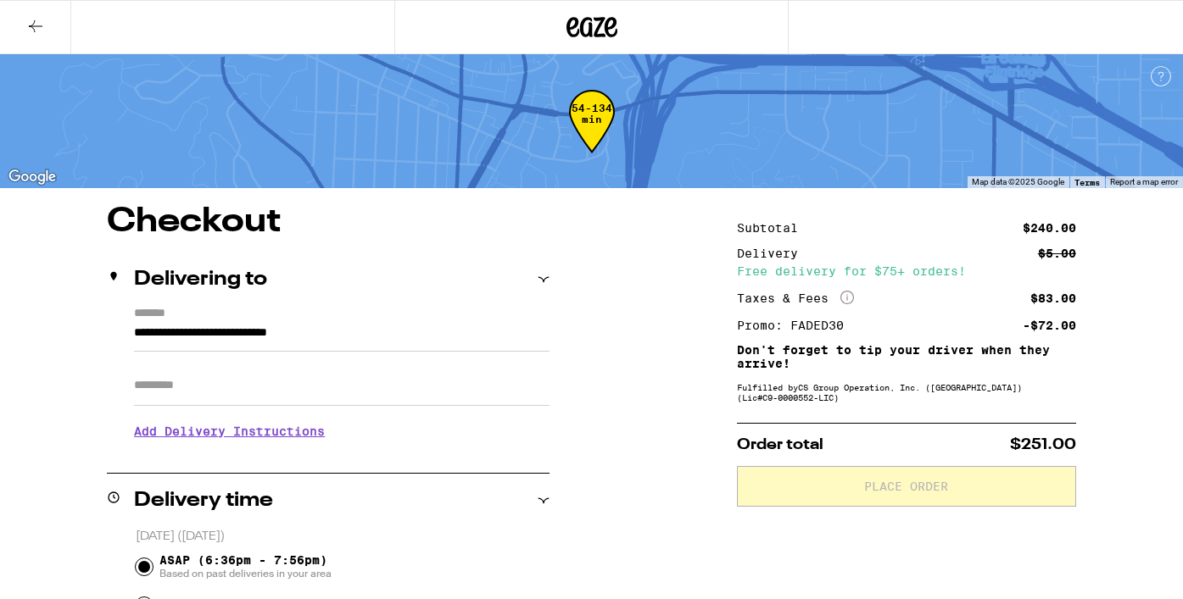
click at [40, 27] on icon at bounding box center [35, 26] width 20 height 20
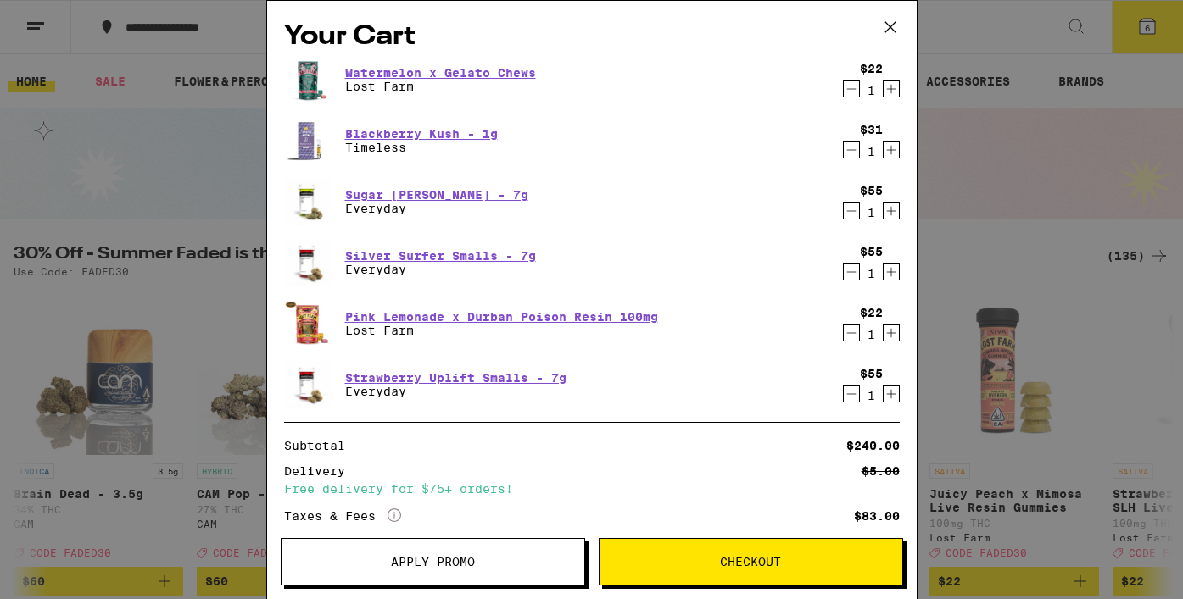
click at [890, 21] on icon at bounding box center [889, 26] width 25 height 25
click at [888, 27] on icon at bounding box center [889, 26] width 25 height 25
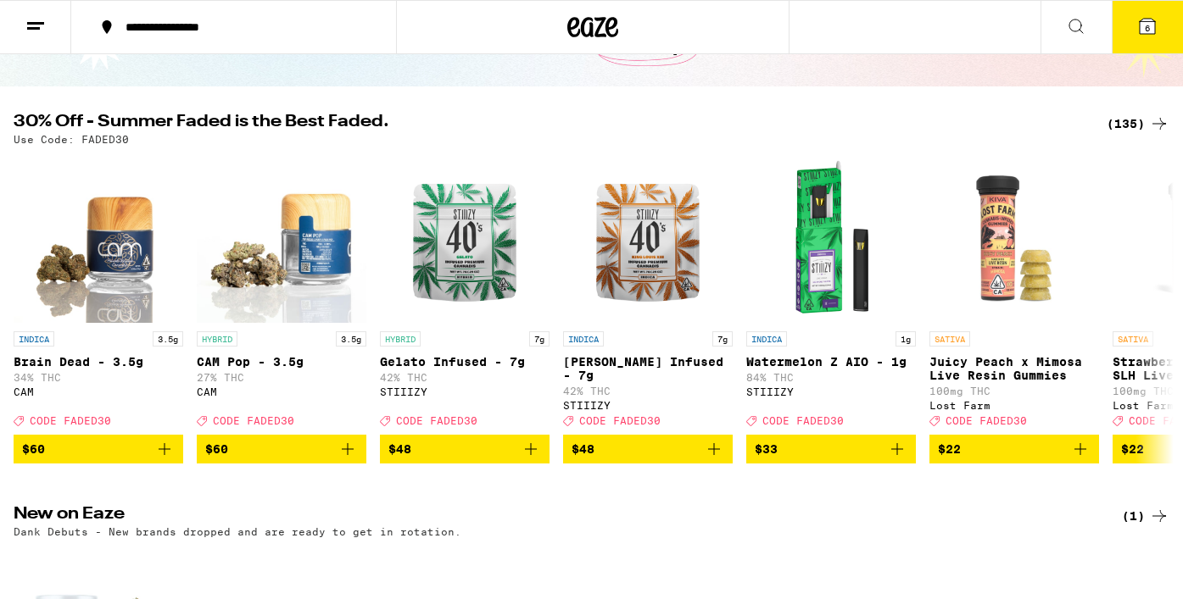
scroll to position [199, 0]
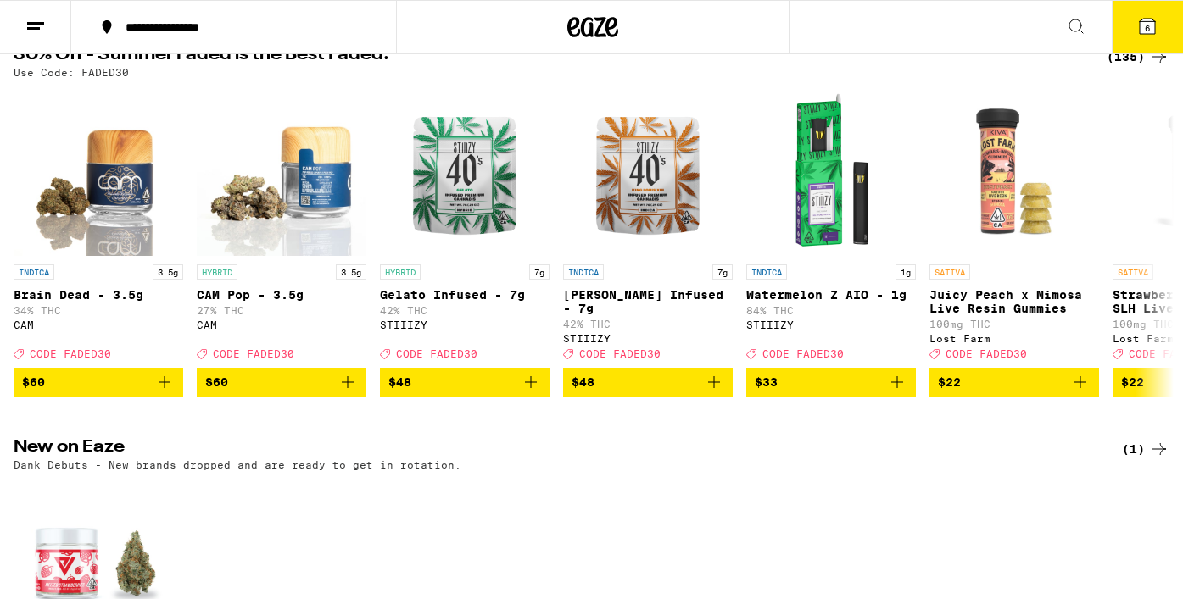
click at [1149, 37] on button "6" at bounding box center [1146, 27] width 71 height 53
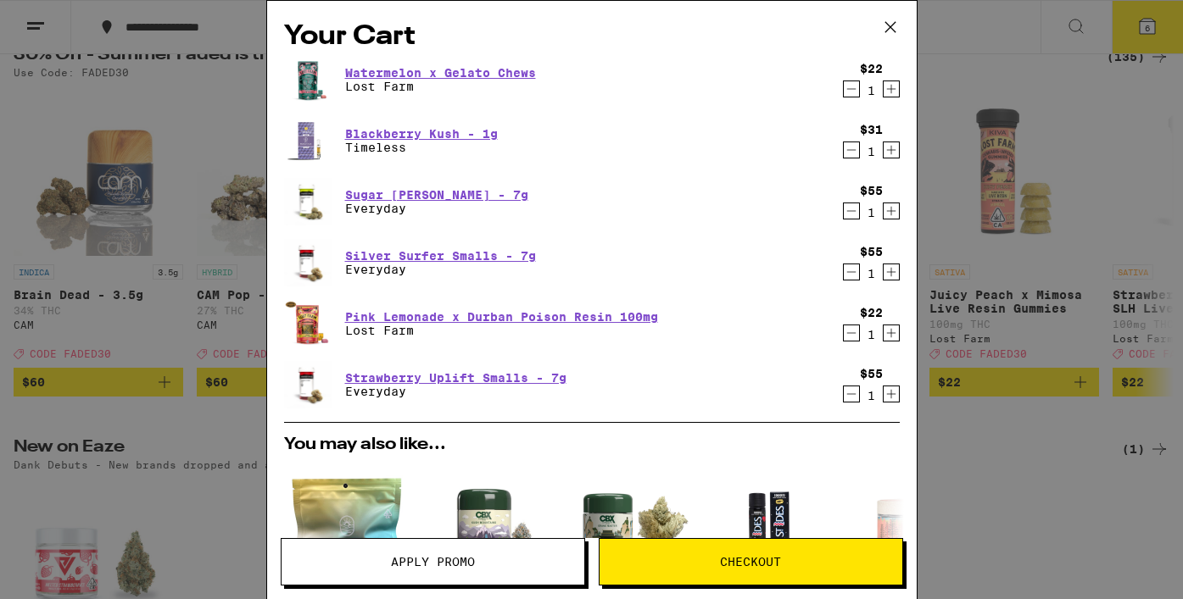
click at [892, 29] on icon at bounding box center [889, 26] width 25 height 25
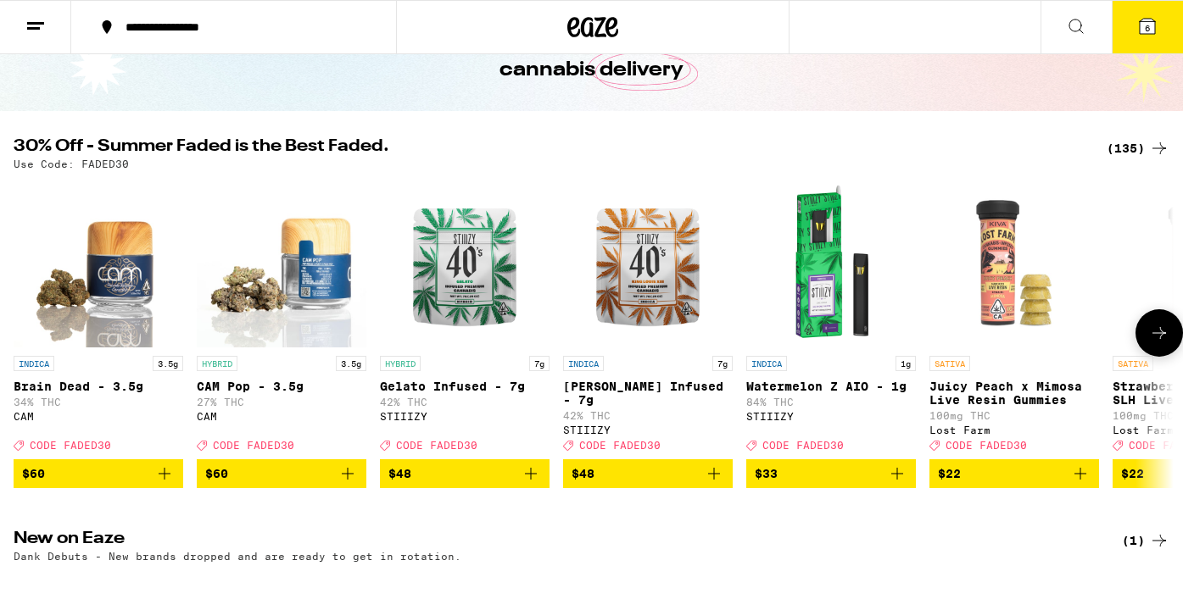
scroll to position [109, 0]
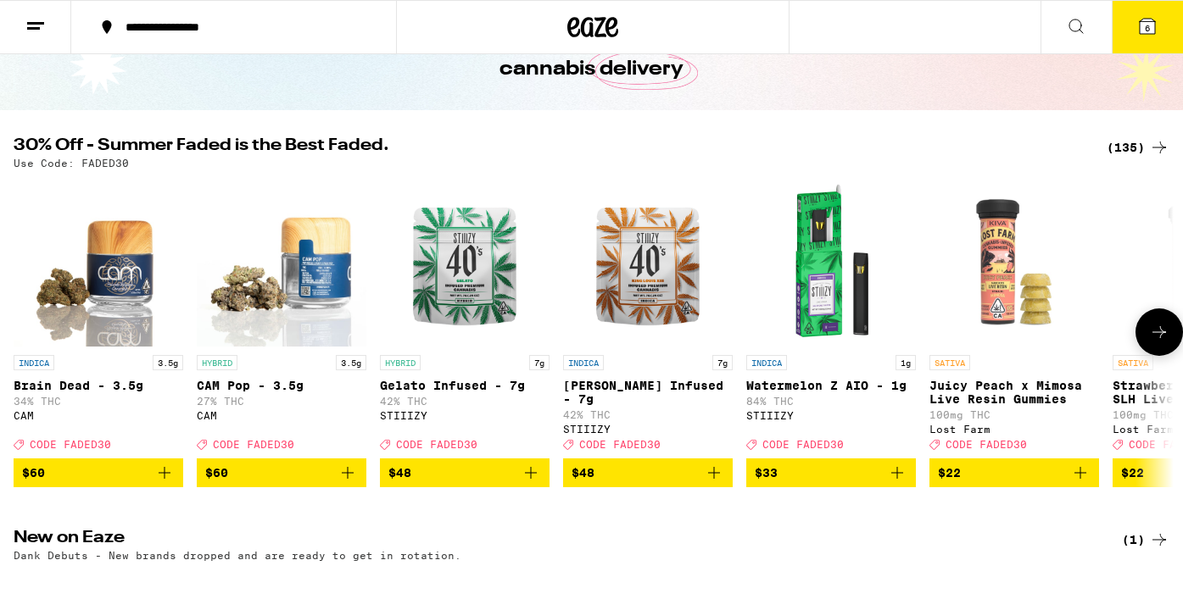
click at [1080, 479] on icon "Add to bag" at bounding box center [1080, 473] width 12 height 12
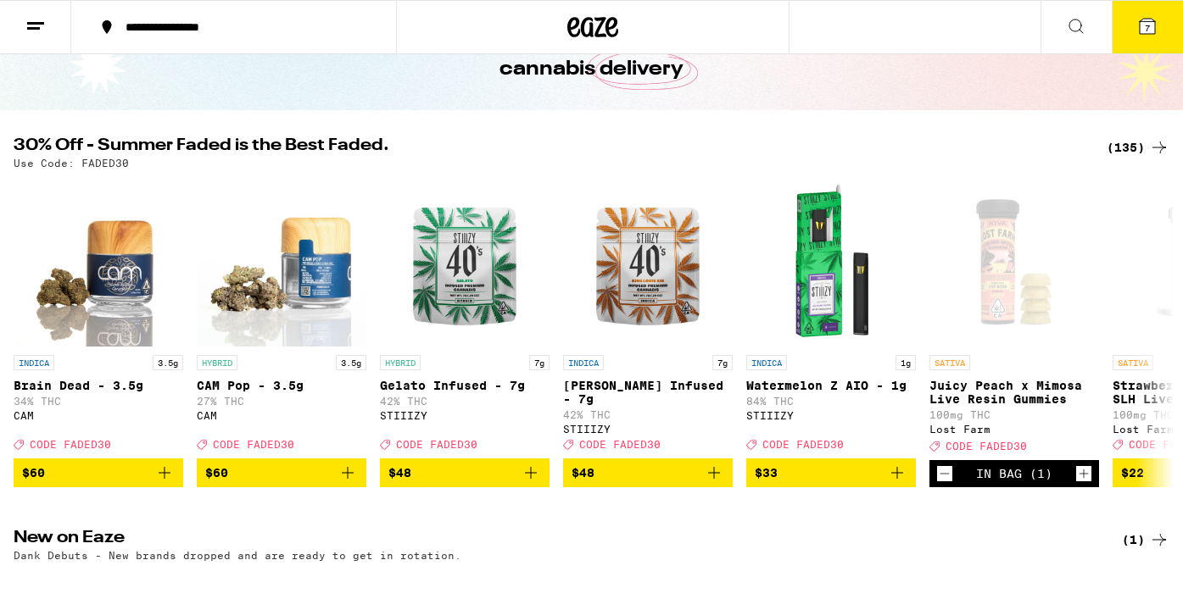
click at [1144, 29] on span "7" at bounding box center [1146, 28] width 5 height 10
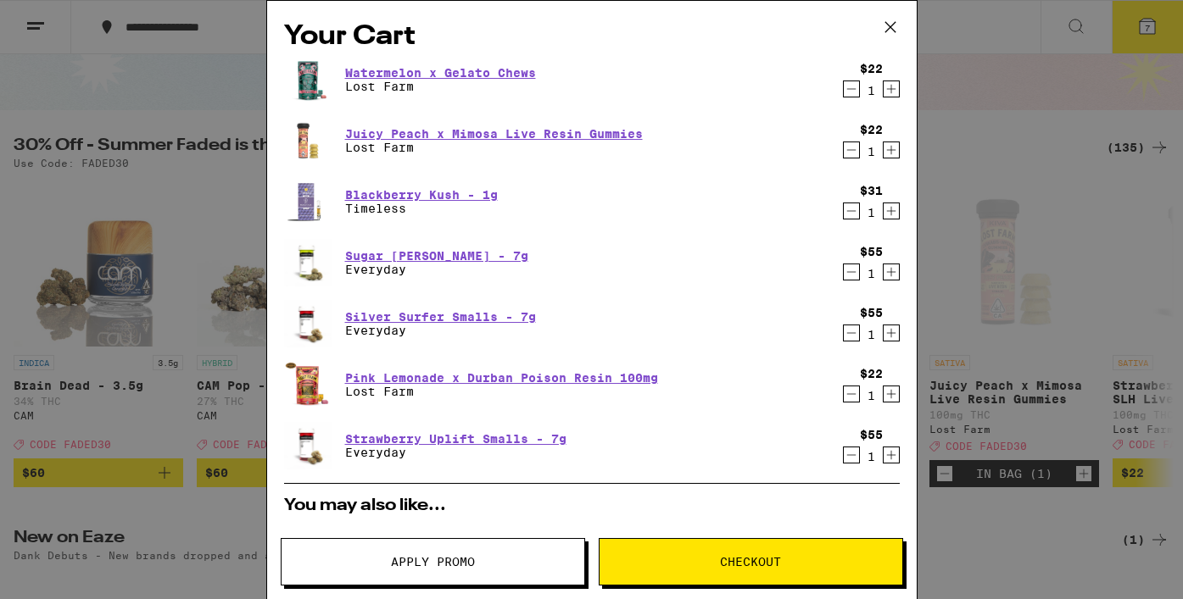
scroll to position [496, 0]
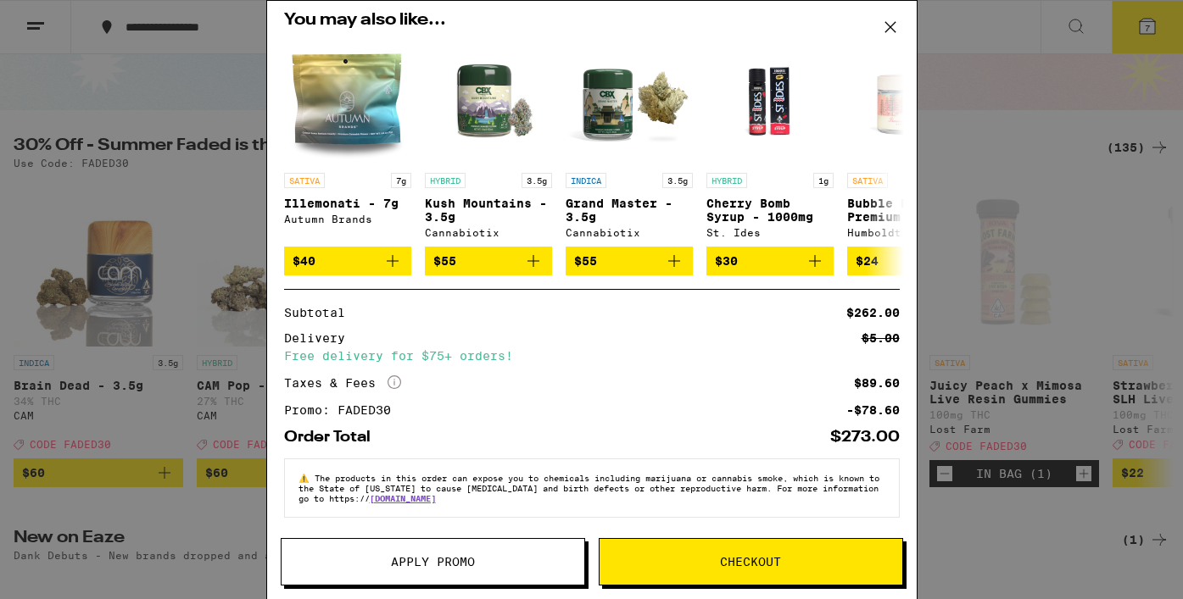
click at [681, 567] on span "Checkout" at bounding box center [750, 562] width 303 height 12
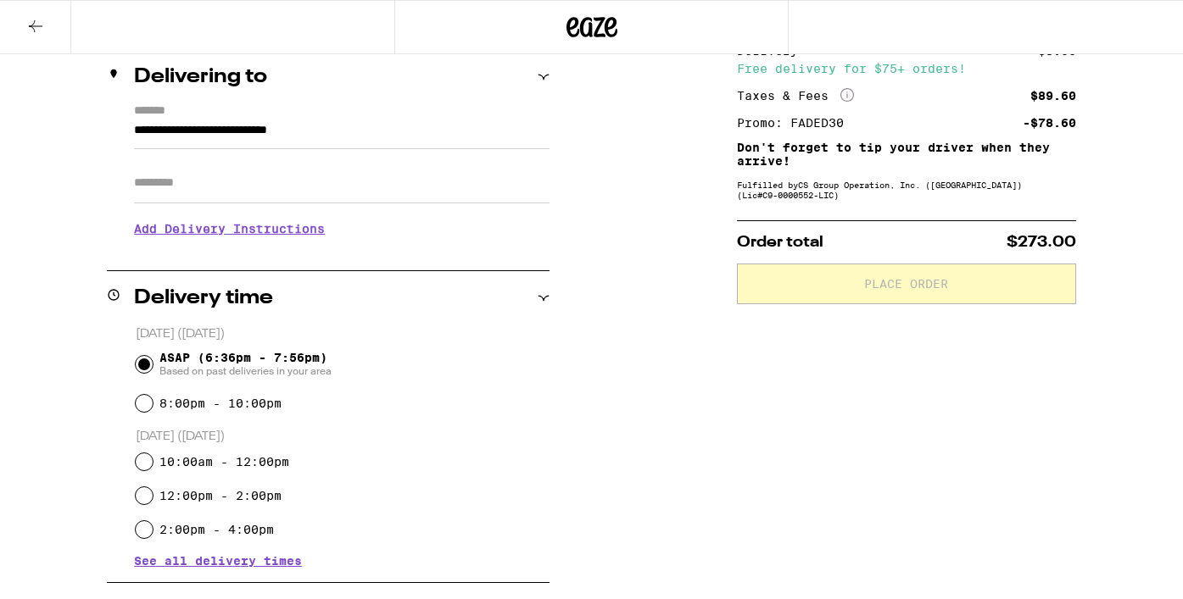
scroll to position [204, 0]
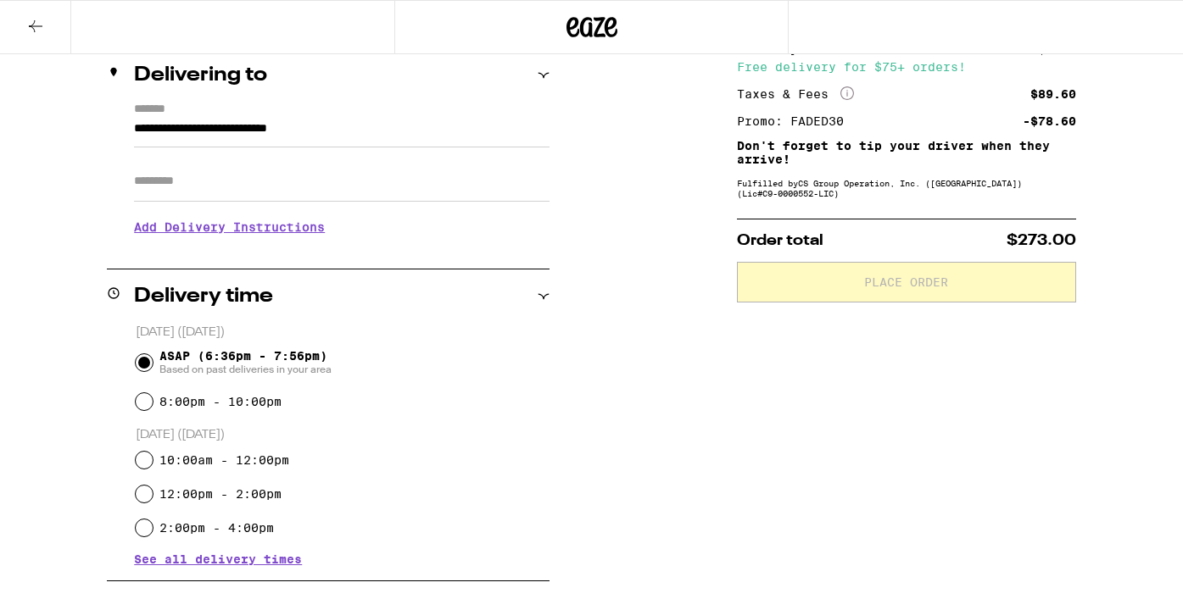
click at [253, 195] on input "Apt/Suite" at bounding box center [341, 181] width 415 height 41
type input "*"
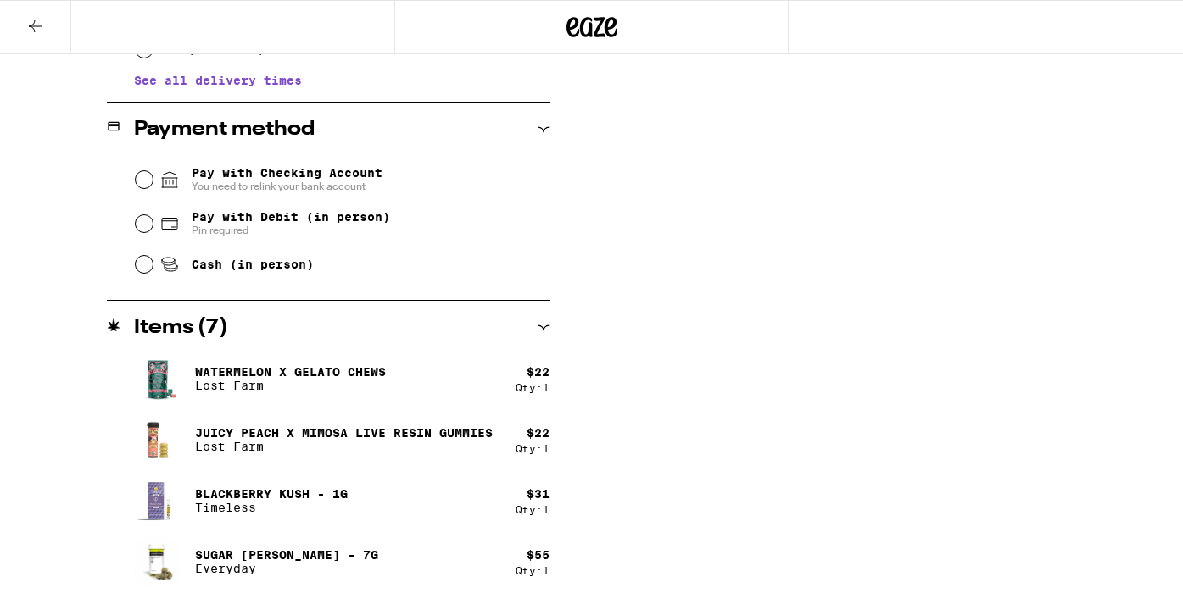
scroll to position [701, 0]
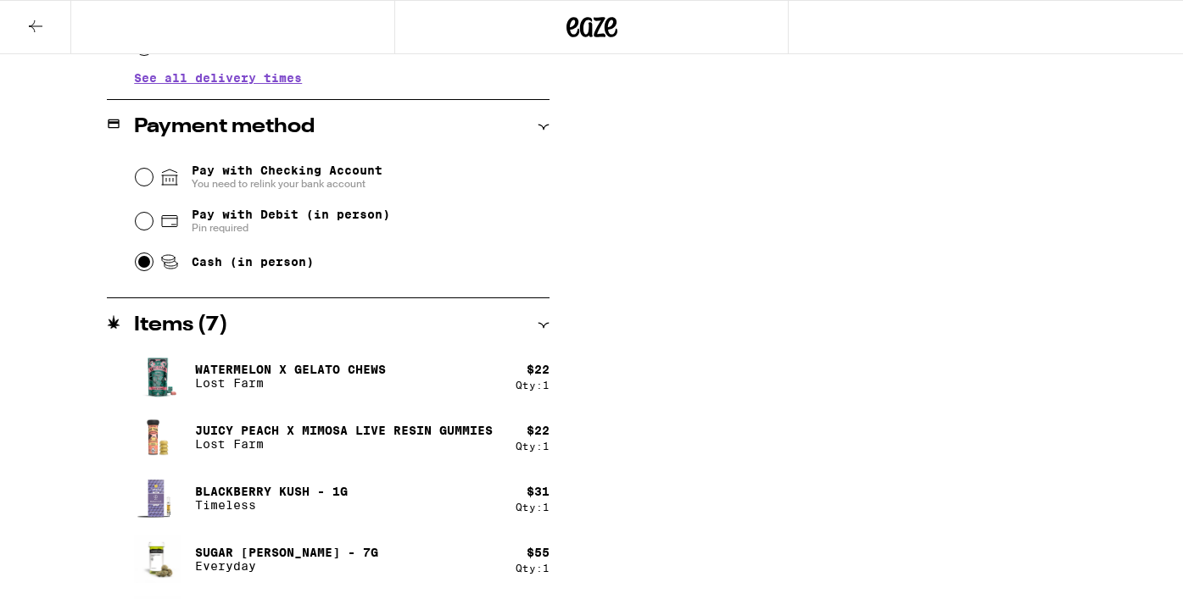
click at [148, 259] on input "Cash (in person)" at bounding box center [144, 261] width 17 height 17
radio input "true"
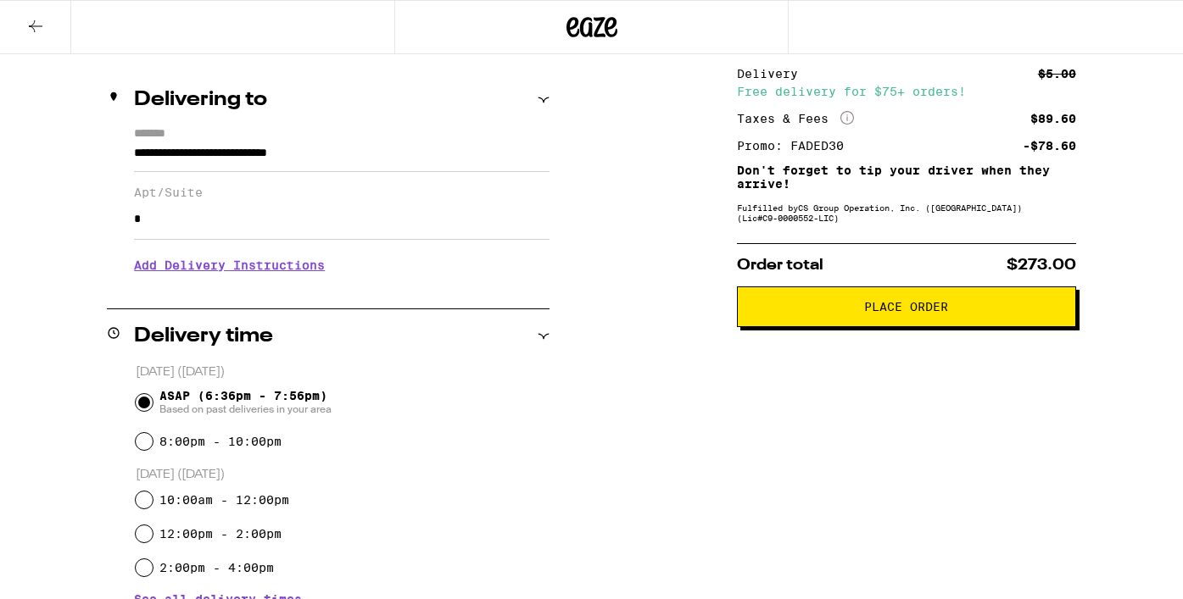
scroll to position [184, 0]
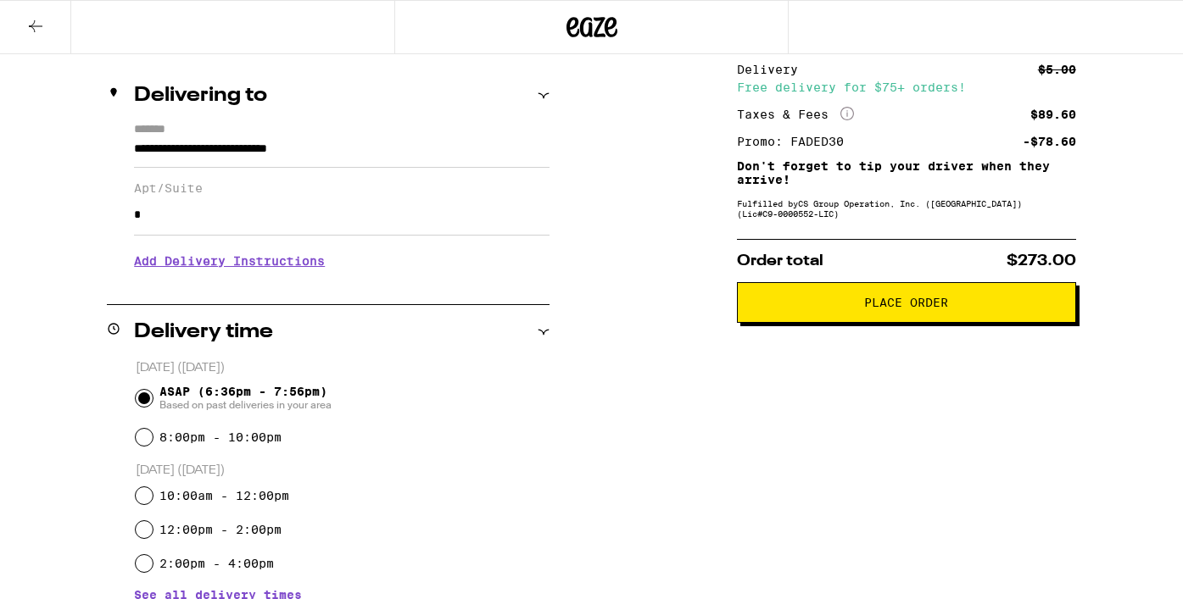
click at [920, 318] on button "Place Order" at bounding box center [906, 302] width 339 height 41
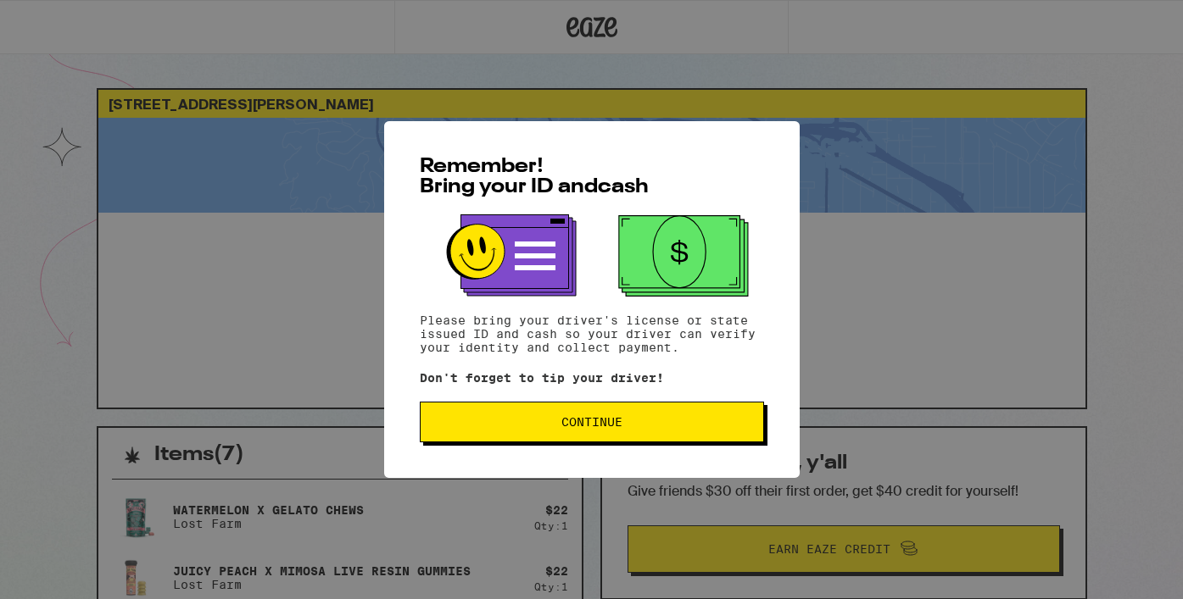
click at [610, 439] on button "Continue" at bounding box center [592, 422] width 344 height 41
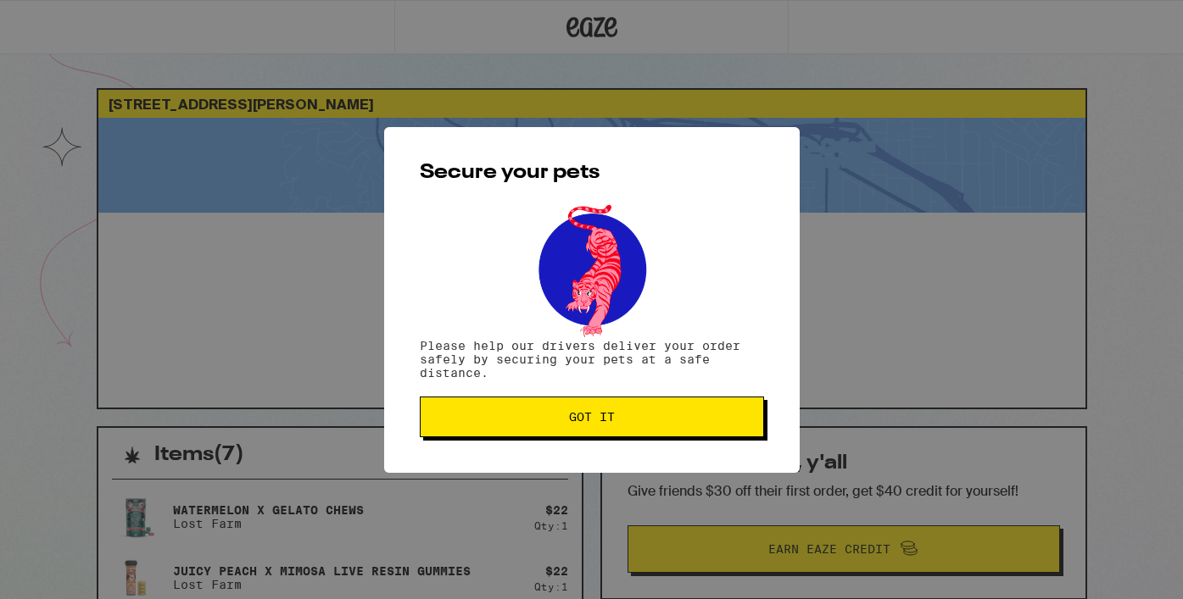
click at [611, 422] on span "Got it" at bounding box center [592, 417] width 46 height 12
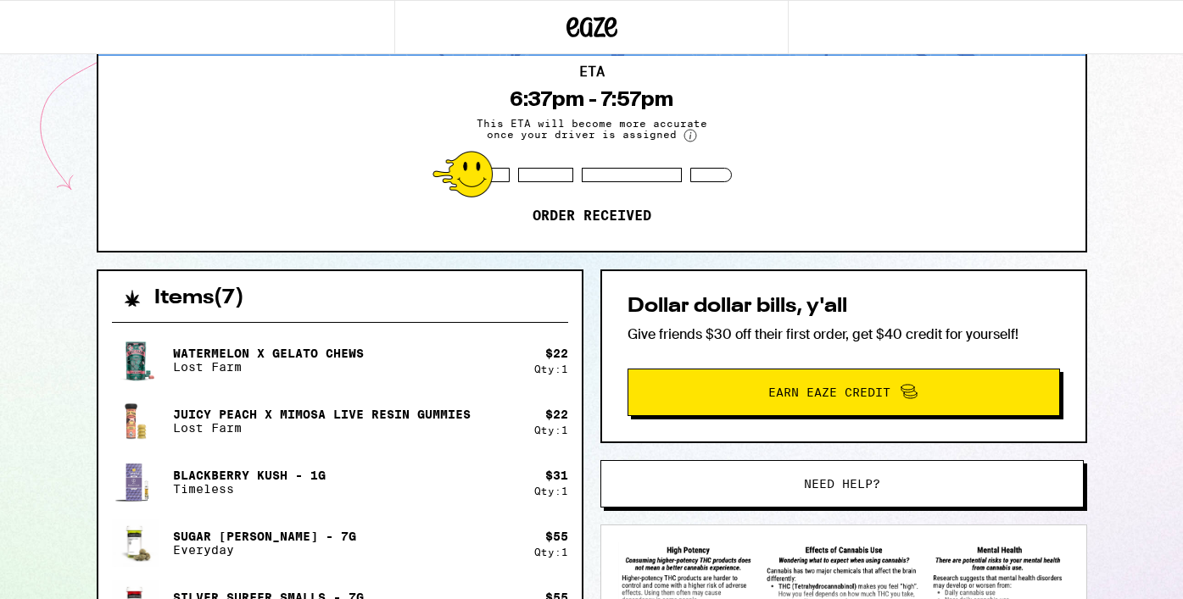
scroll to position [155, 0]
